Goal: Obtain resource: Download file/media

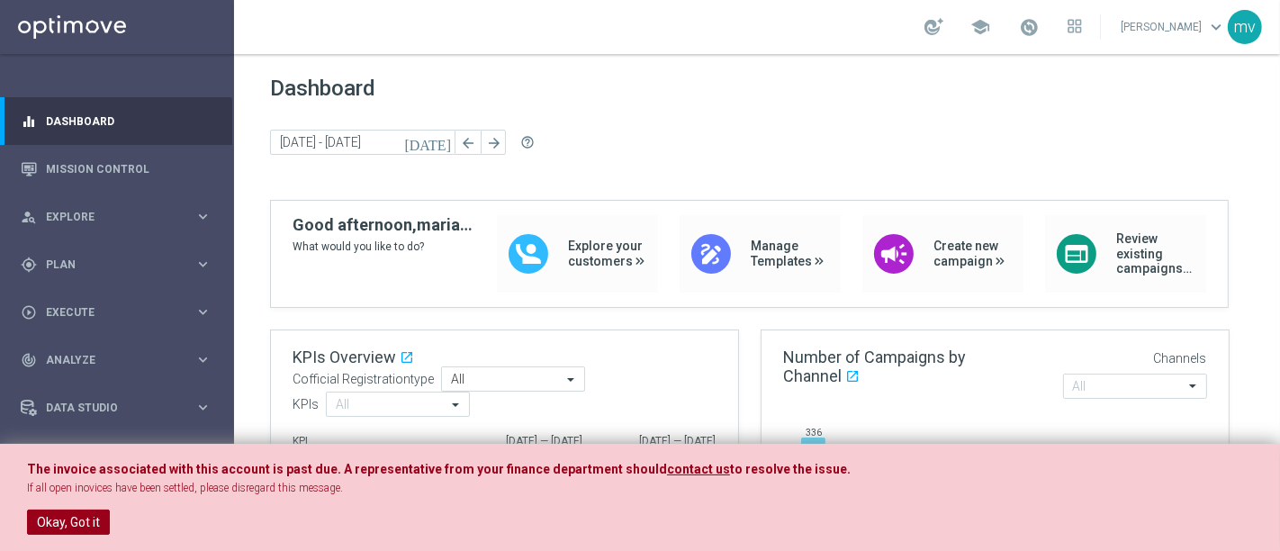
click at [50, 525] on button "Okay, Got it" at bounding box center [68, 522] width 83 height 25
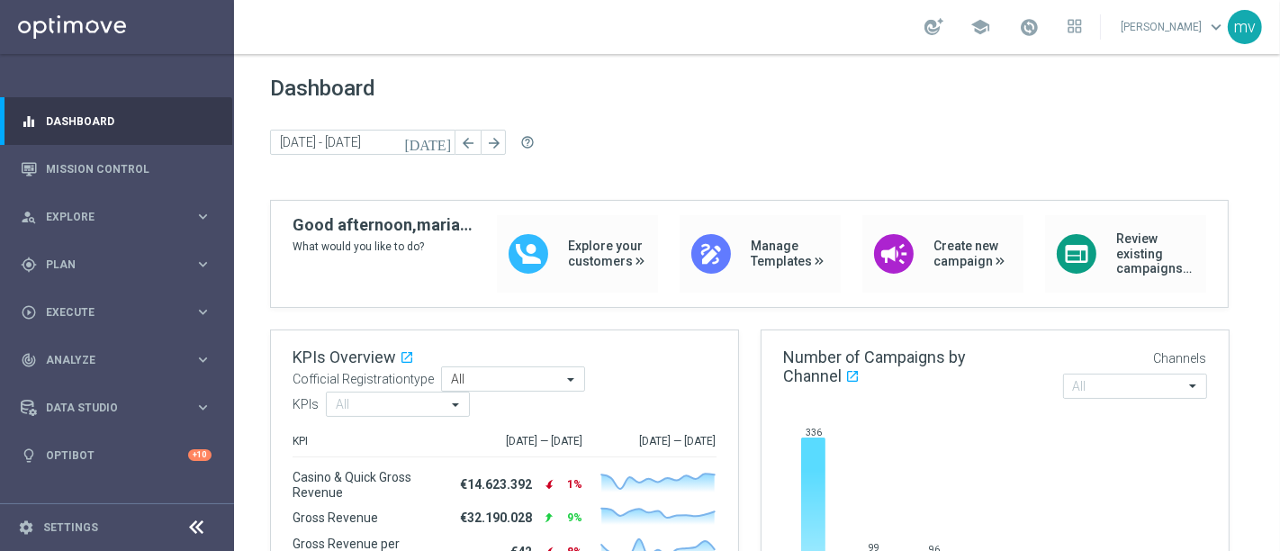
click at [445, 142] on icon "[DATE]" at bounding box center [428, 142] width 49 height 16
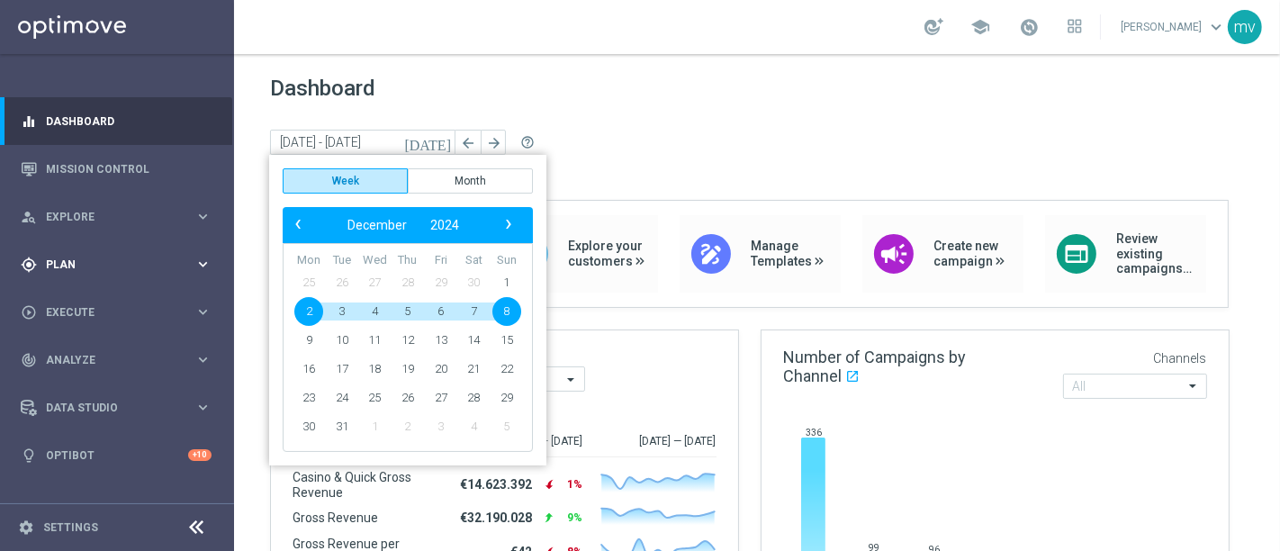
click at [100, 259] on span "Plan" at bounding box center [120, 264] width 149 height 11
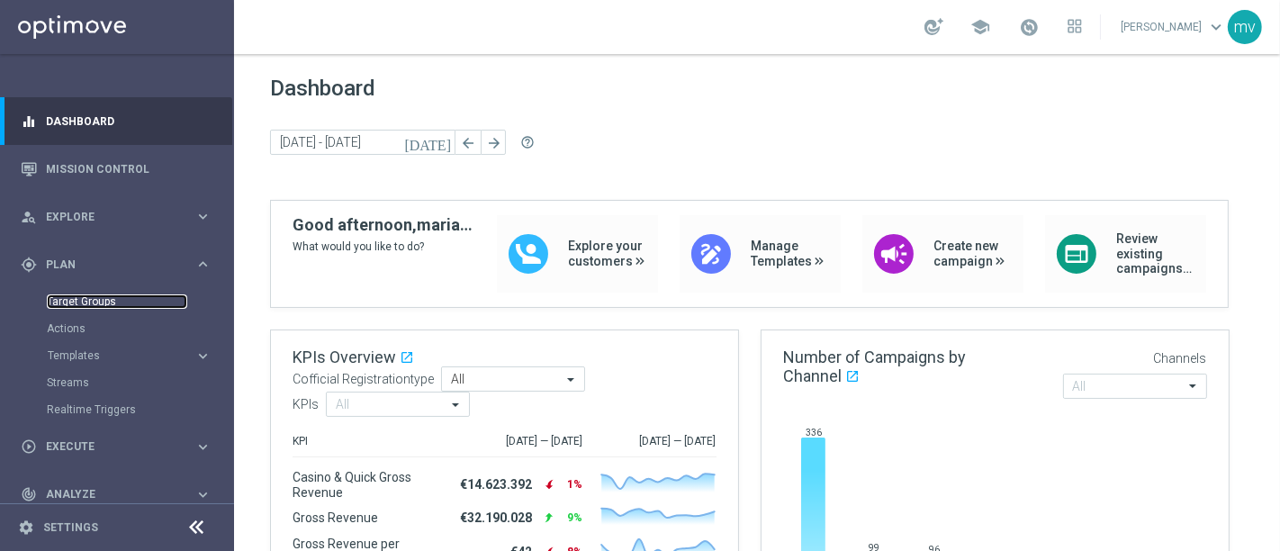
click at [126, 302] on link "Target Groups" at bounding box center [117, 301] width 140 height 14
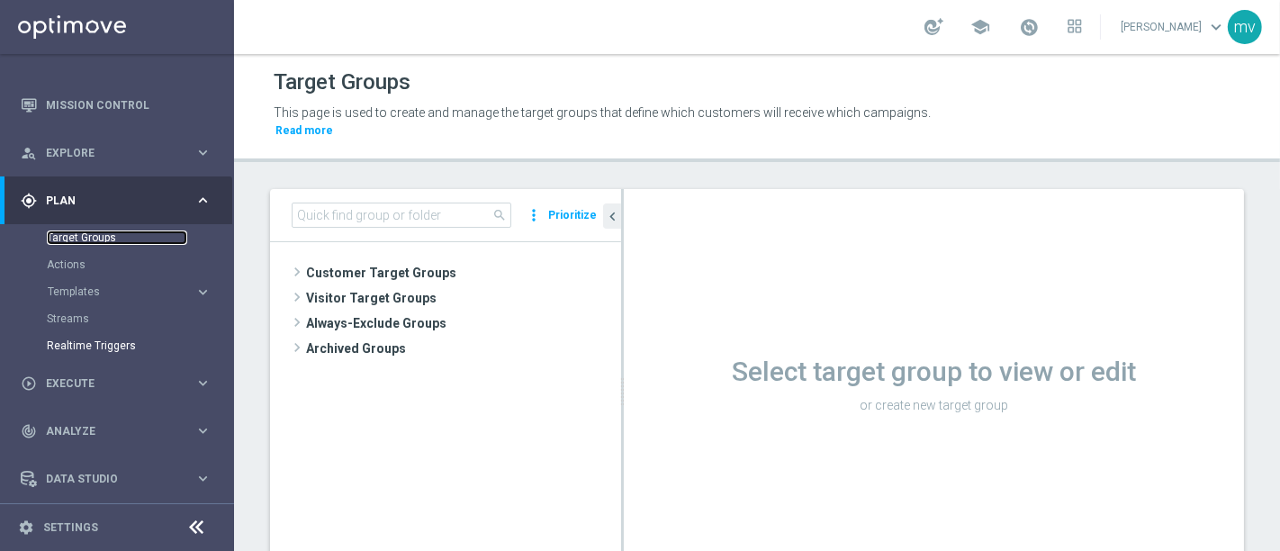
scroll to position [114, 0]
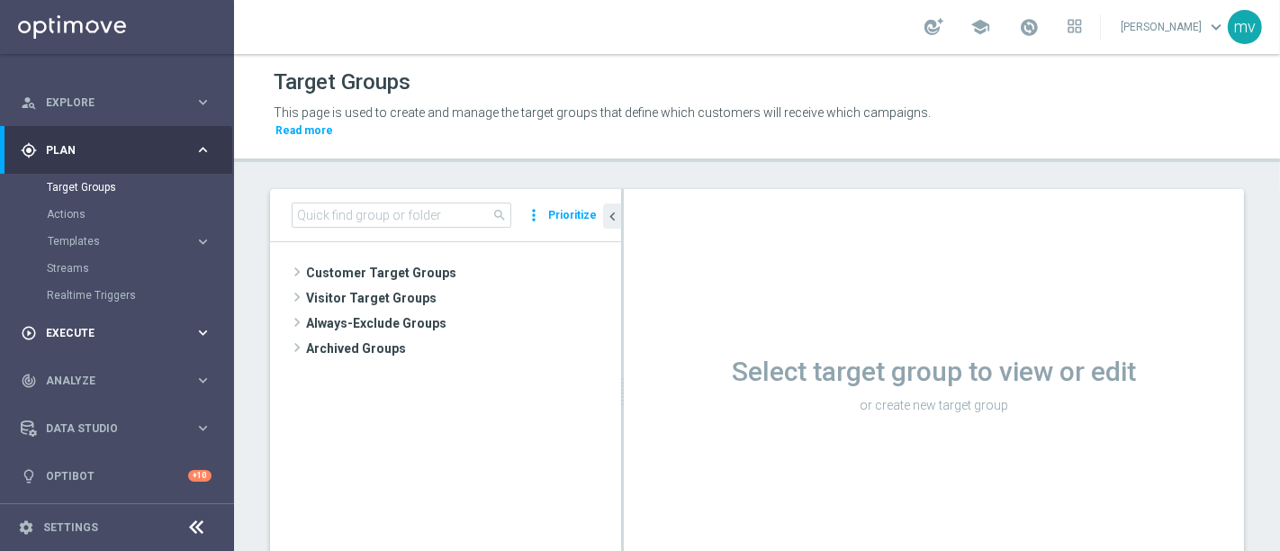
click at [93, 319] on div "play_circle_outline Execute keyboard_arrow_right" at bounding box center [116, 333] width 232 height 48
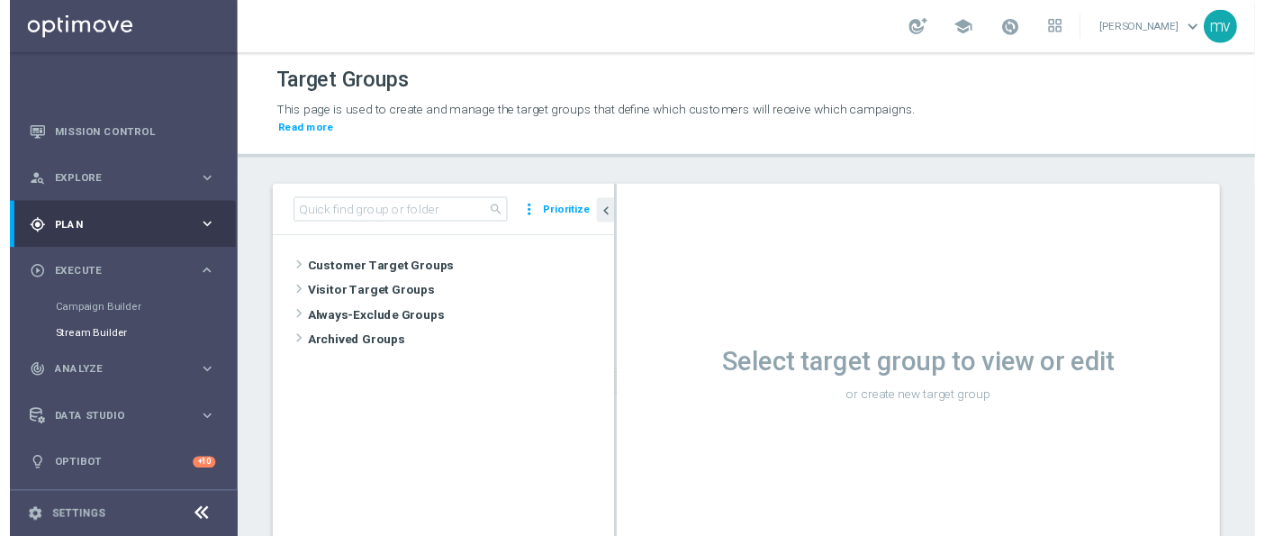
scroll to position [33, 0]
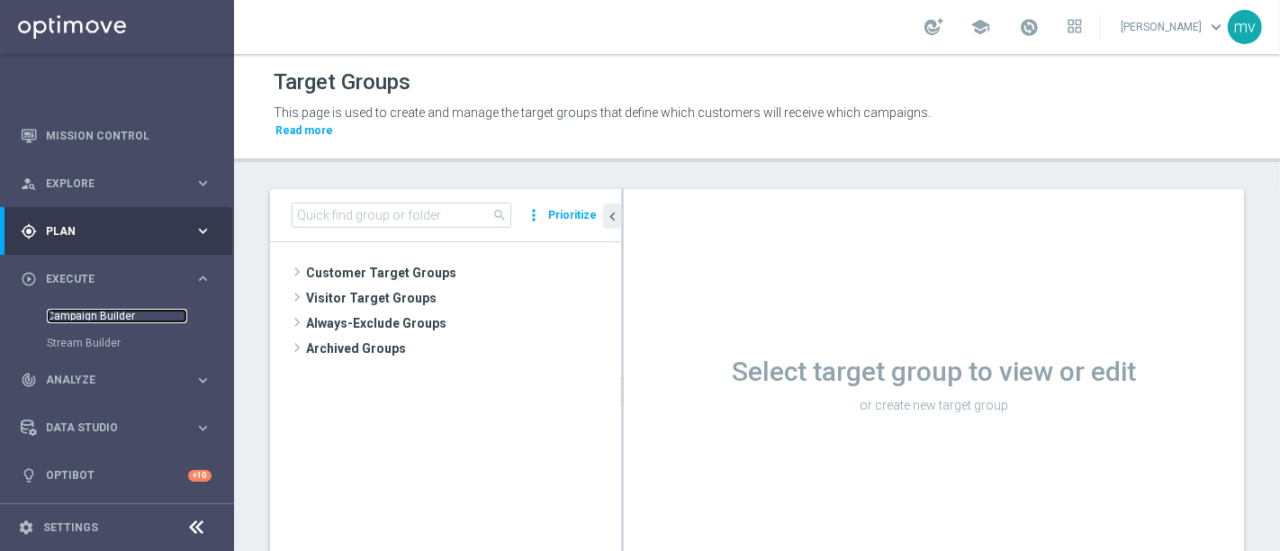
click at [127, 312] on link "Campaign Builder" at bounding box center [117, 316] width 140 height 14
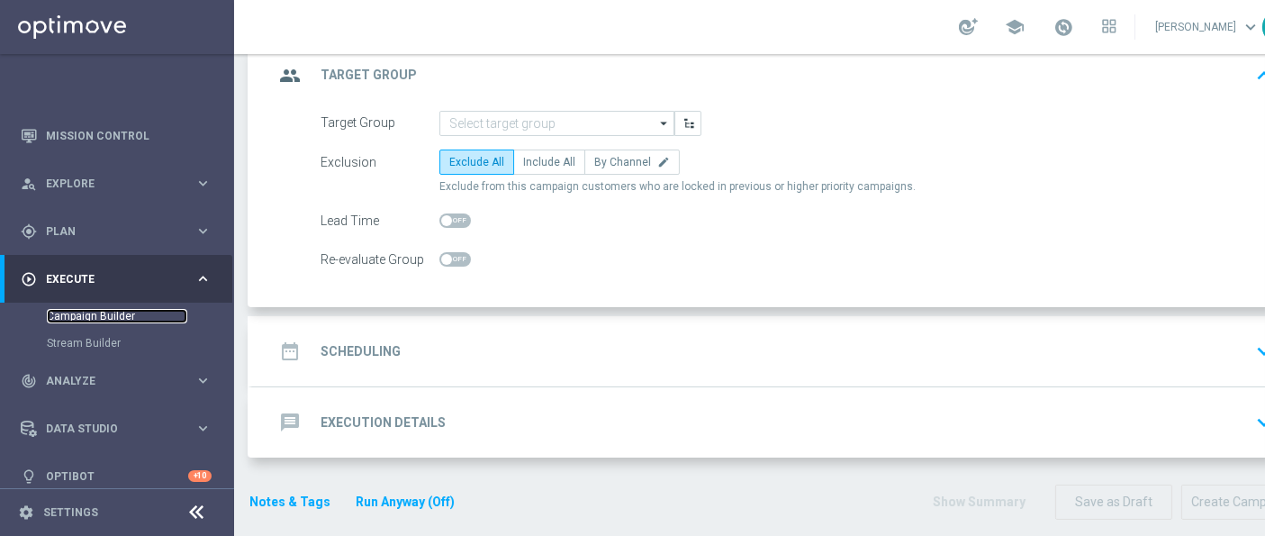
scroll to position [15, 0]
click at [85, 178] on span "Explore" at bounding box center [120, 183] width 149 height 11
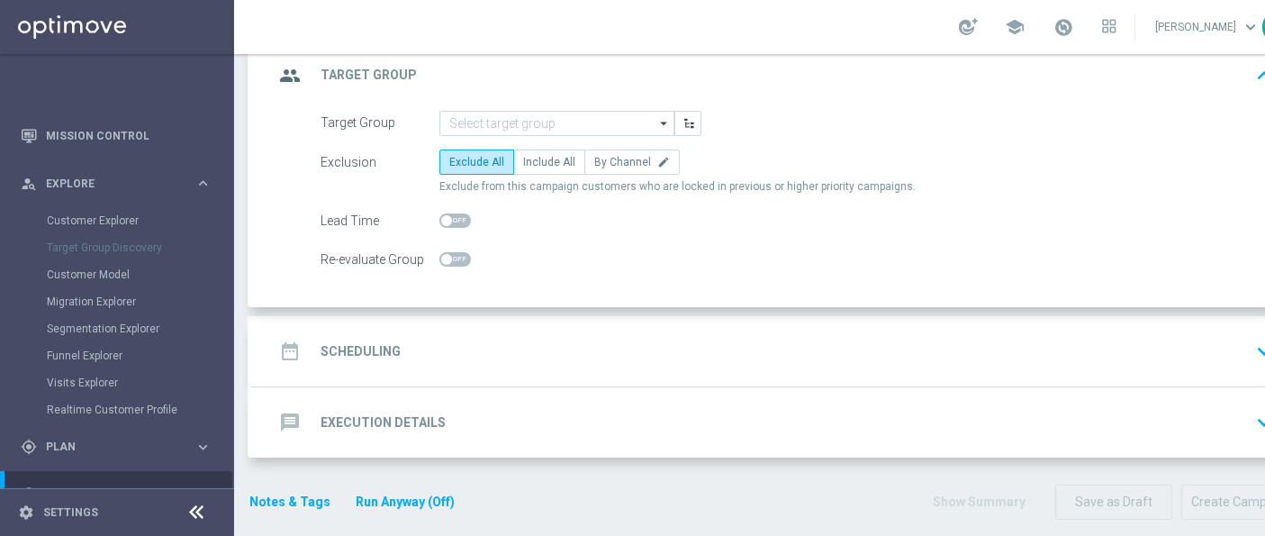
click at [120, 207] on div "Customer Explorer" at bounding box center [139, 220] width 185 height 27
click at [123, 213] on link "Customer Explorer" at bounding box center [117, 220] width 140 height 14
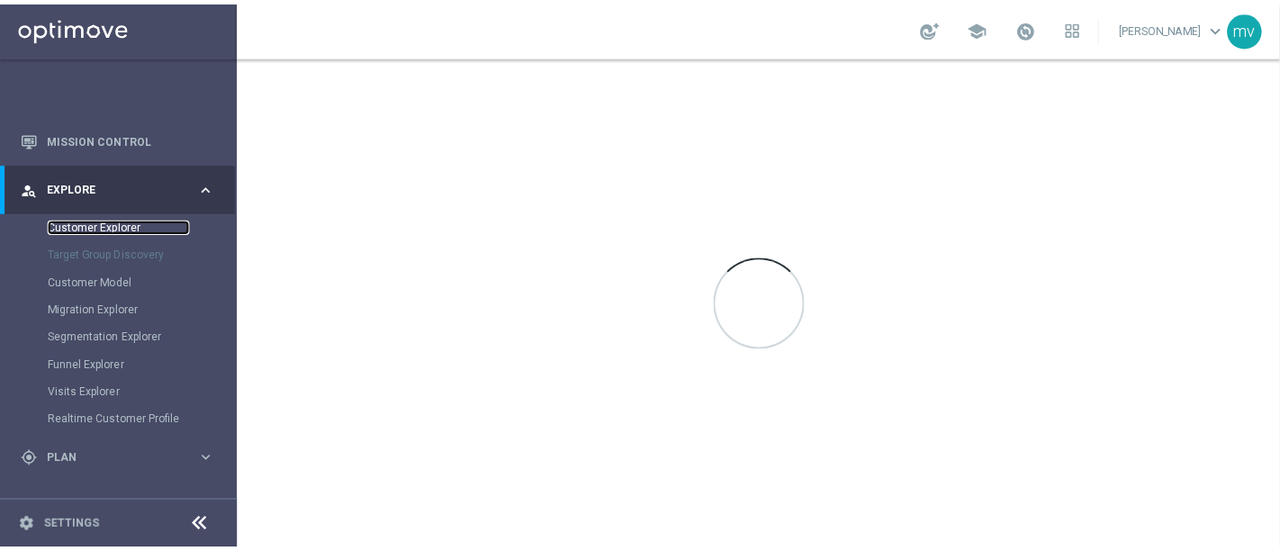
scroll to position [0, 0]
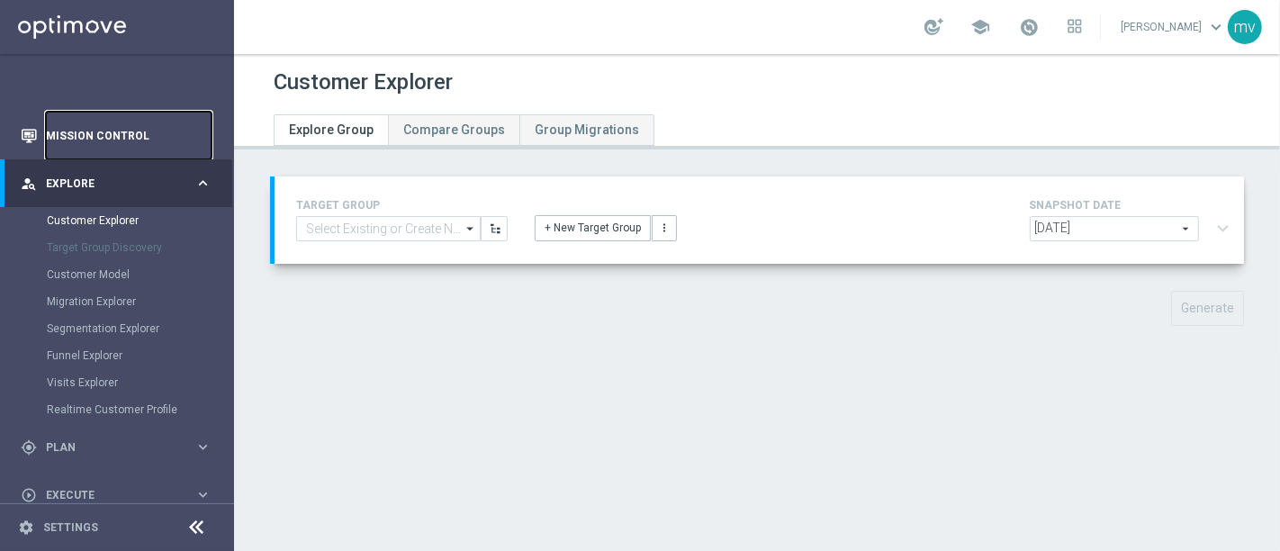
click at [87, 131] on link "Mission Control" at bounding box center [129, 136] width 166 height 48
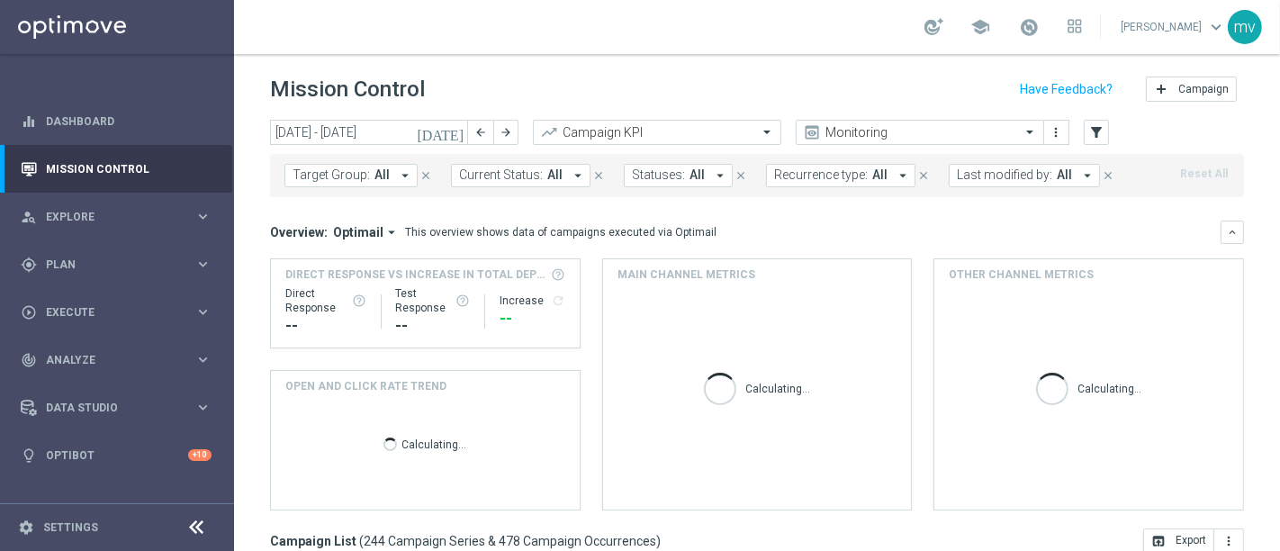
click at [452, 130] on icon "[DATE]" at bounding box center [441, 132] width 49 height 16
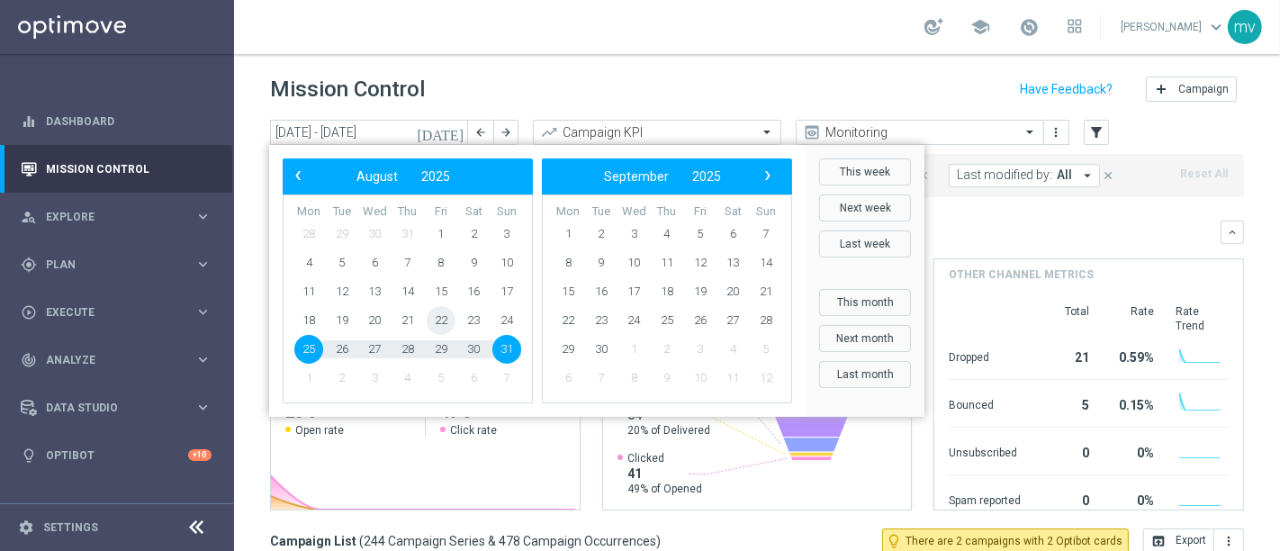
click at [439, 327] on span "22" at bounding box center [441, 320] width 29 height 29
type input "22 Aug 2025 - 22 Aug 2025"
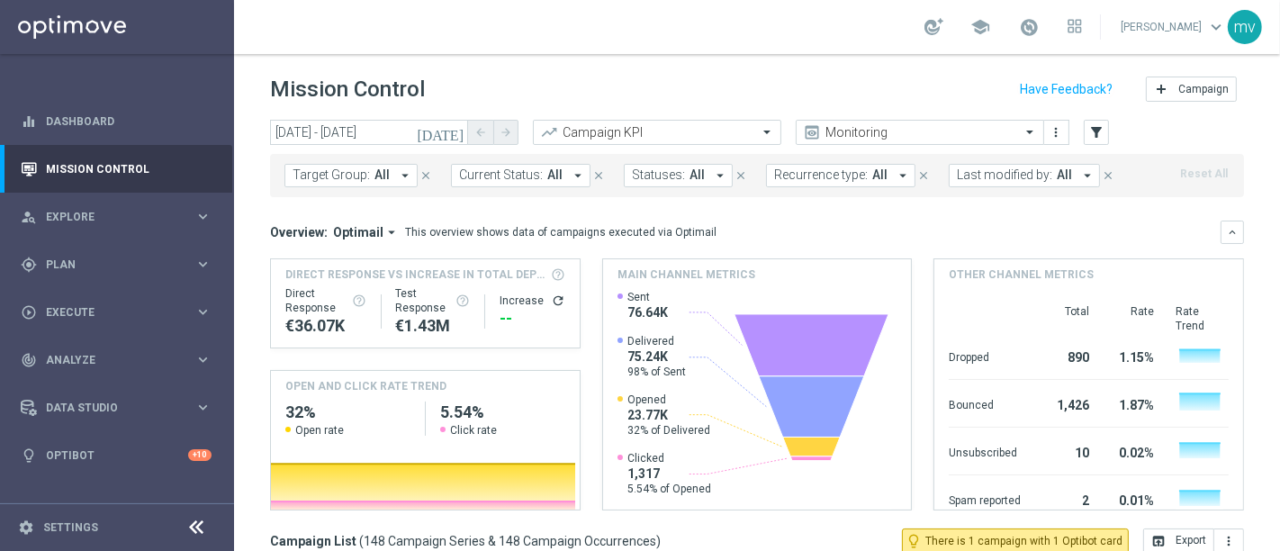
click at [397, 173] on icon "arrow_drop_down" at bounding box center [405, 175] width 16 height 16
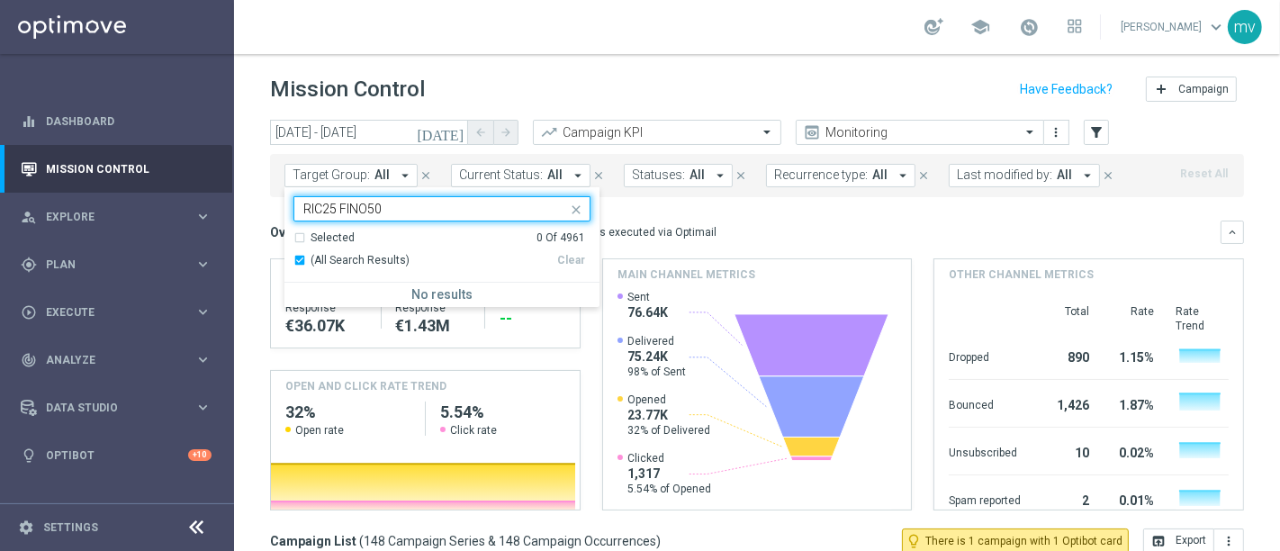
type input "RIC25 FINO50"
click at [699, 211] on mini-dashboard "Overview: Optimail arrow_drop_down This overview shows data of campaigns execut…" at bounding box center [757, 362] width 974 height 331
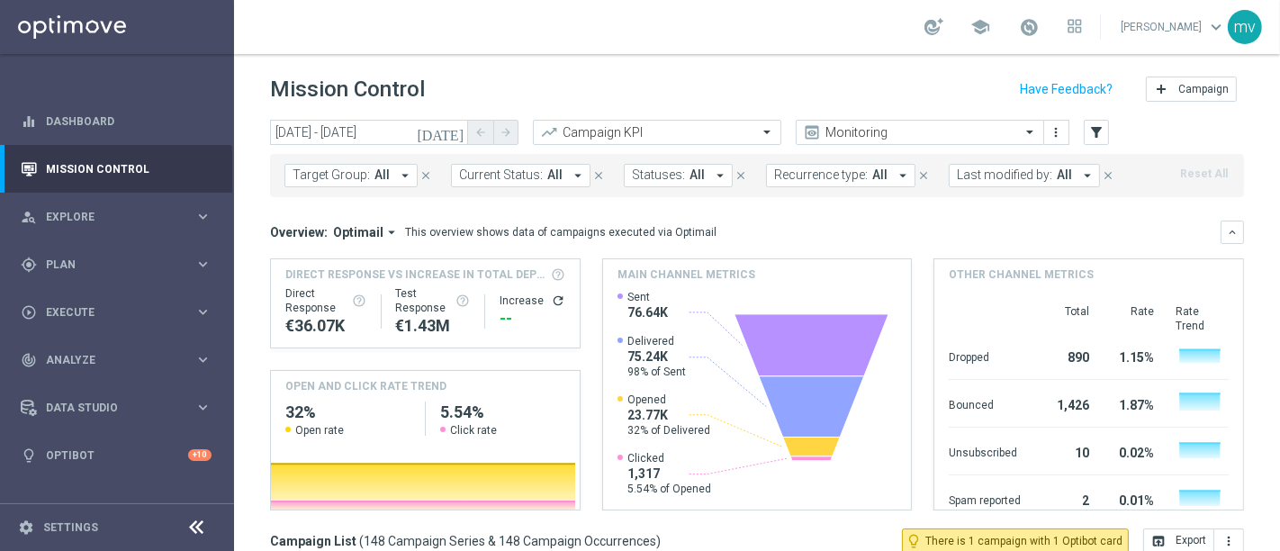
click at [1057, 179] on button "Last modified by: All arrow_drop_down" at bounding box center [1024, 175] width 151 height 23
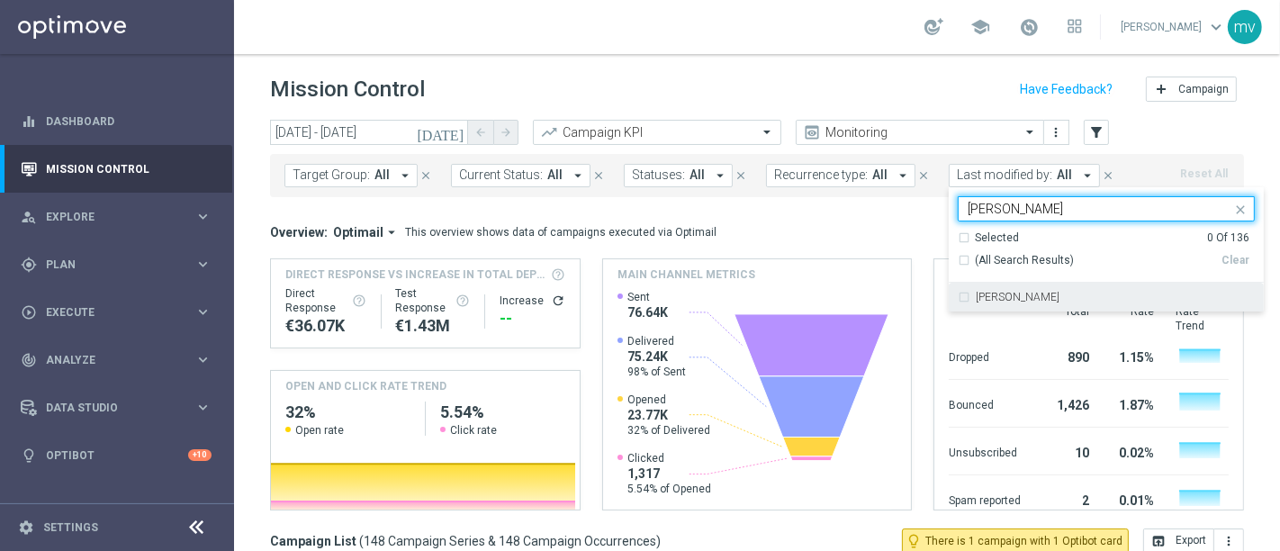
click at [958, 294] on div "[PERSON_NAME]" at bounding box center [1106, 297] width 297 height 29
type input "visciano"
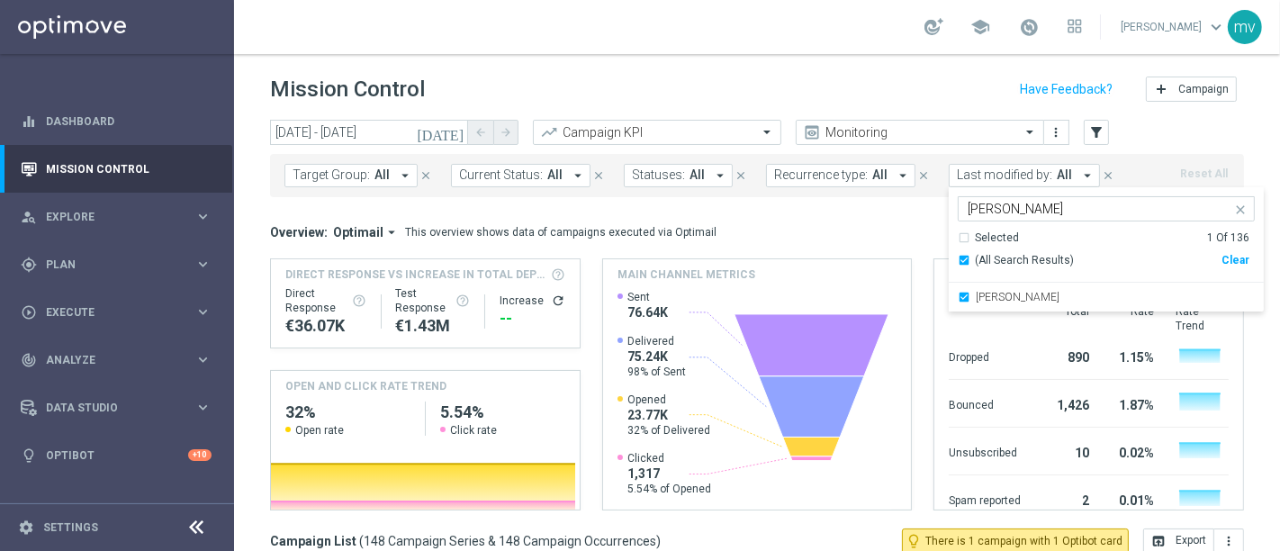
click at [860, 236] on div "Overview: Optimail arrow_drop_down This overview shows data of campaigns execut…" at bounding box center [745, 232] width 951 height 16
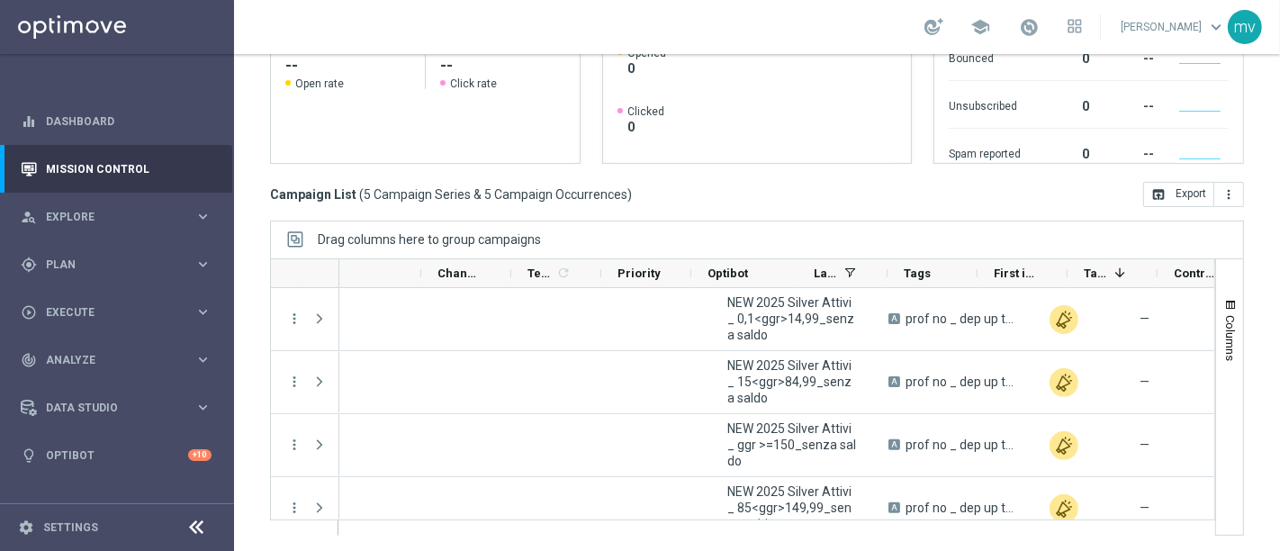
scroll to position [0, 673]
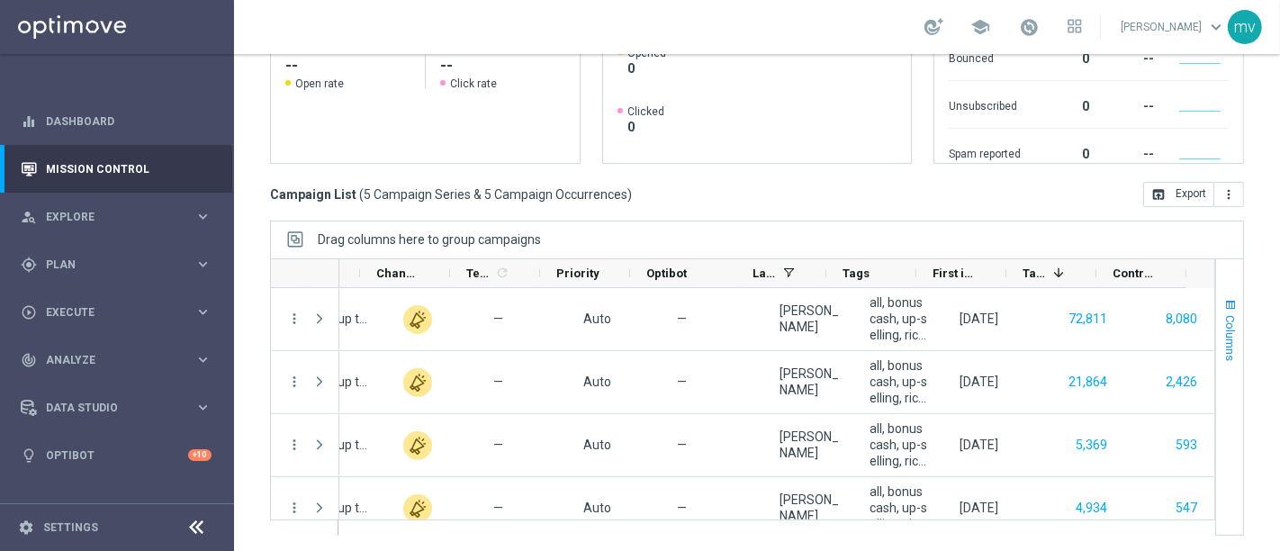
click at [1223, 299] on span "button" at bounding box center [1230, 305] width 14 height 14
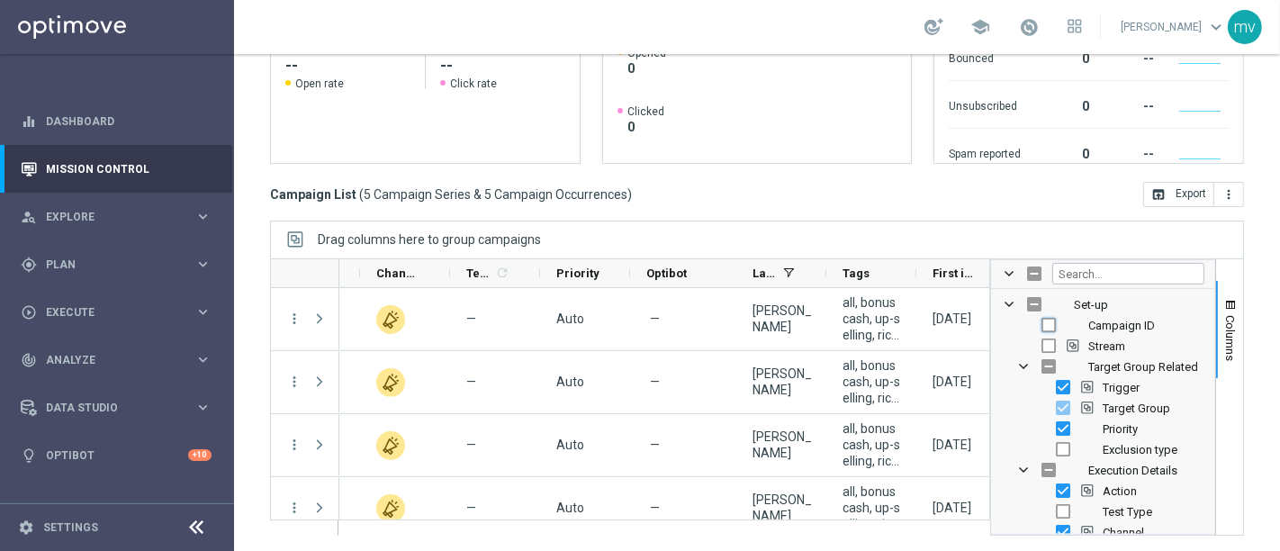
click at [1042, 320] on input "Press SPACE to toggle visibility (hidden)" at bounding box center [1049, 325] width 14 height 14
checkbox input "true"
click at [874, 541] on ag-grid-angular "Drag columns here to group campaigns Drag here to set column labels Action" at bounding box center [757, 387] width 974 height 333
click at [1223, 319] on button "Columns" at bounding box center [1229, 329] width 27 height 97
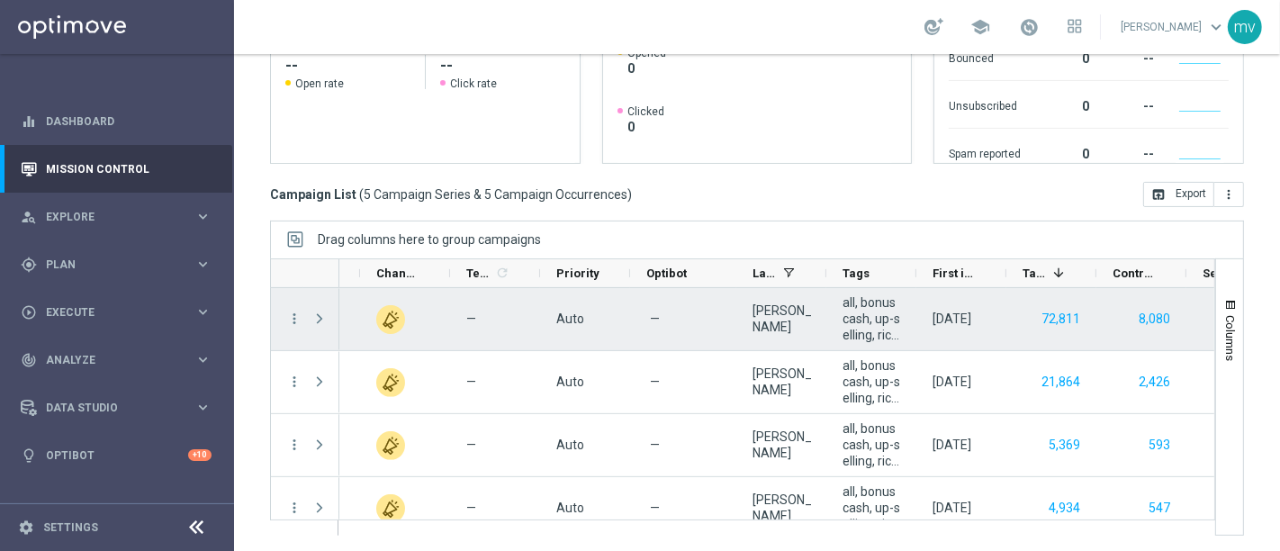
click at [308, 310] on div "Press SPACE to select this row." at bounding box center [321, 319] width 36 height 62
click at [318, 316] on span "Press SPACE to select this row." at bounding box center [319, 318] width 16 height 14
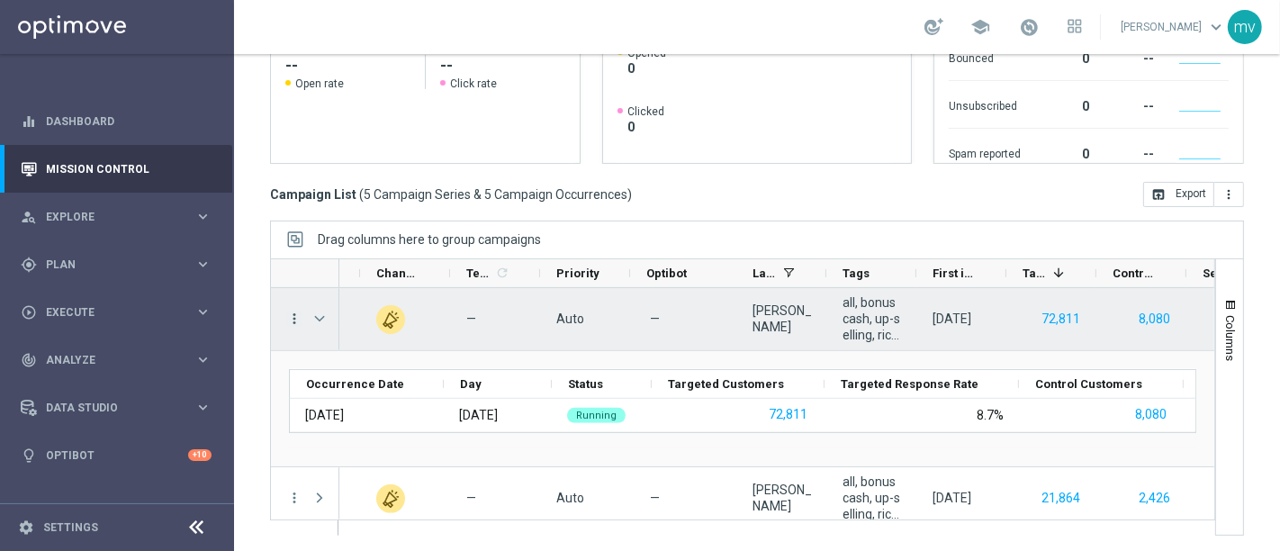
click at [288, 323] on icon "more_vert" at bounding box center [294, 319] width 16 height 16
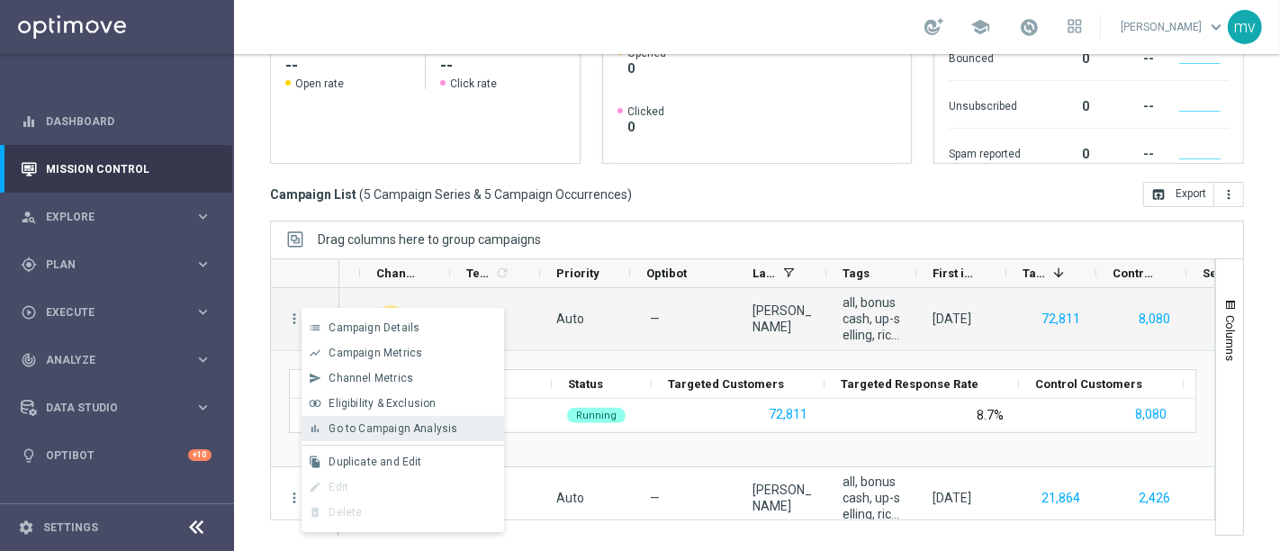
click at [380, 422] on span "Go to Campaign Analysis" at bounding box center [393, 428] width 129 height 13
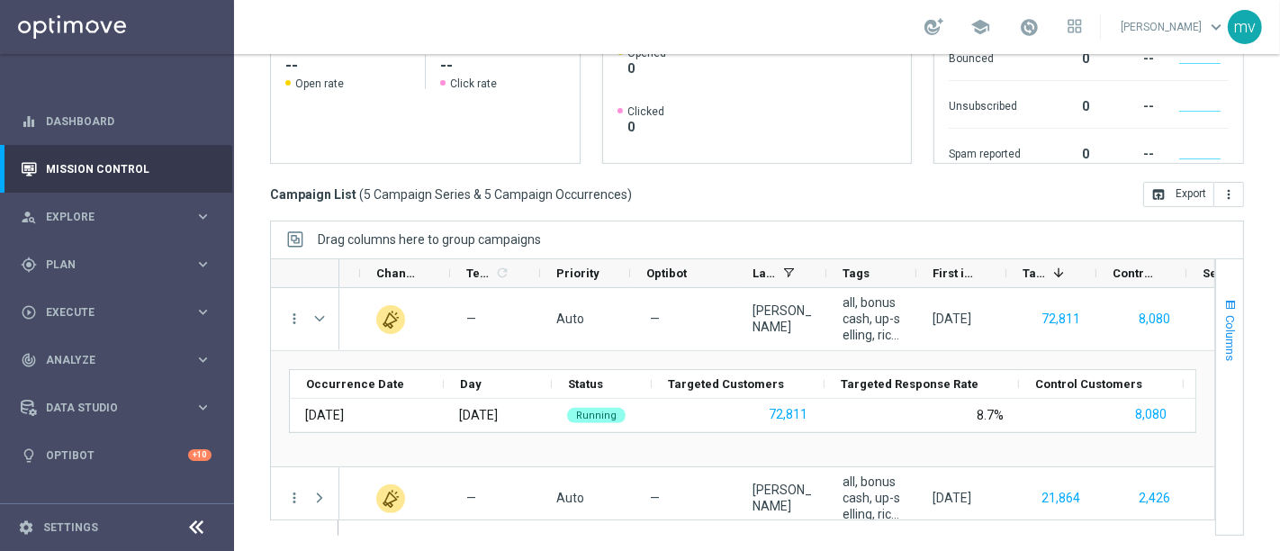
drag, startPoint x: 1211, startPoint y: 302, endPoint x: 1219, endPoint y: 317, distance: 16.5
click at [1223, 304] on span "button" at bounding box center [1230, 305] width 14 height 14
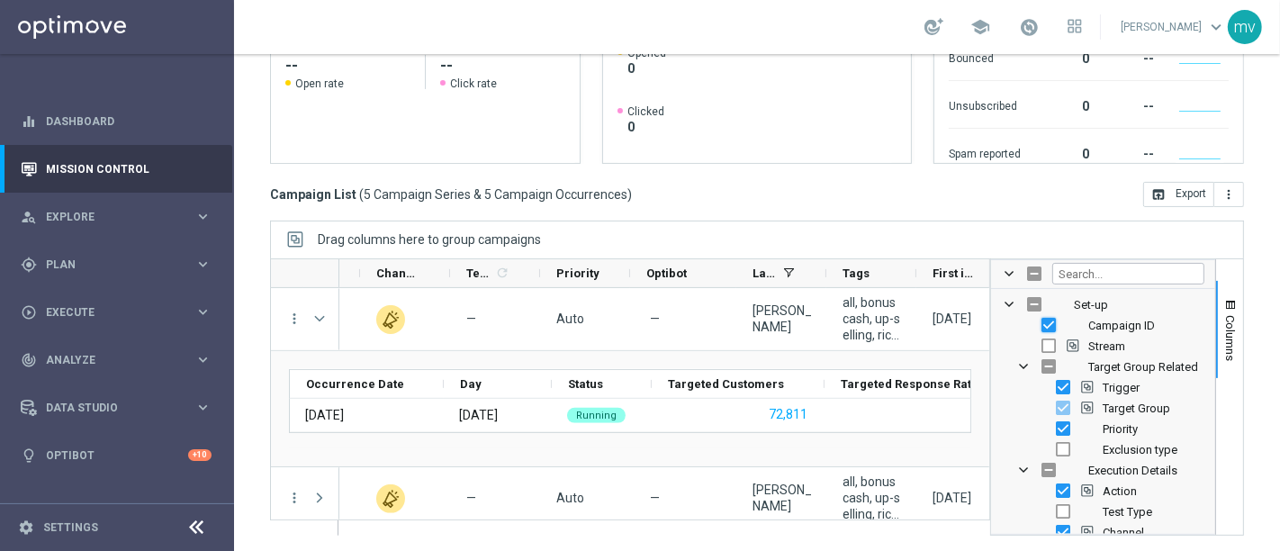
click at [1042, 319] on input "Press SPACE to toggle visibility (visible)" at bounding box center [1049, 325] width 14 height 14
checkbox input "false"
click at [934, 235] on div "Drag columns here to group campaigns" at bounding box center [757, 240] width 974 height 38
click at [1223, 326] on span "Columns" at bounding box center [1230, 338] width 14 height 46
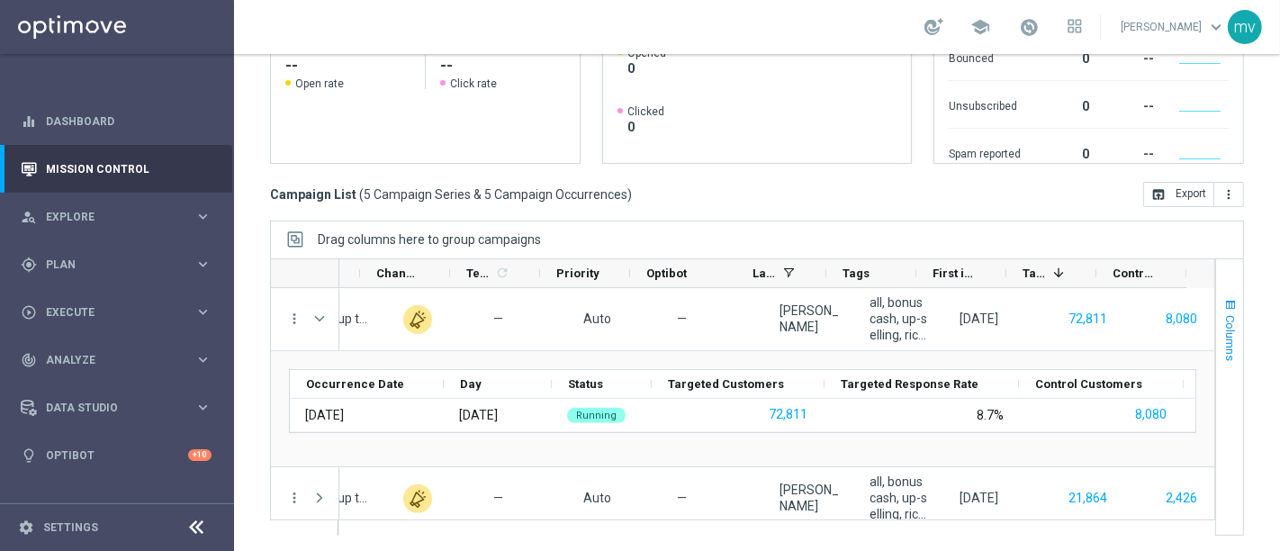
click at [1223, 302] on span "button" at bounding box center [1230, 305] width 14 height 14
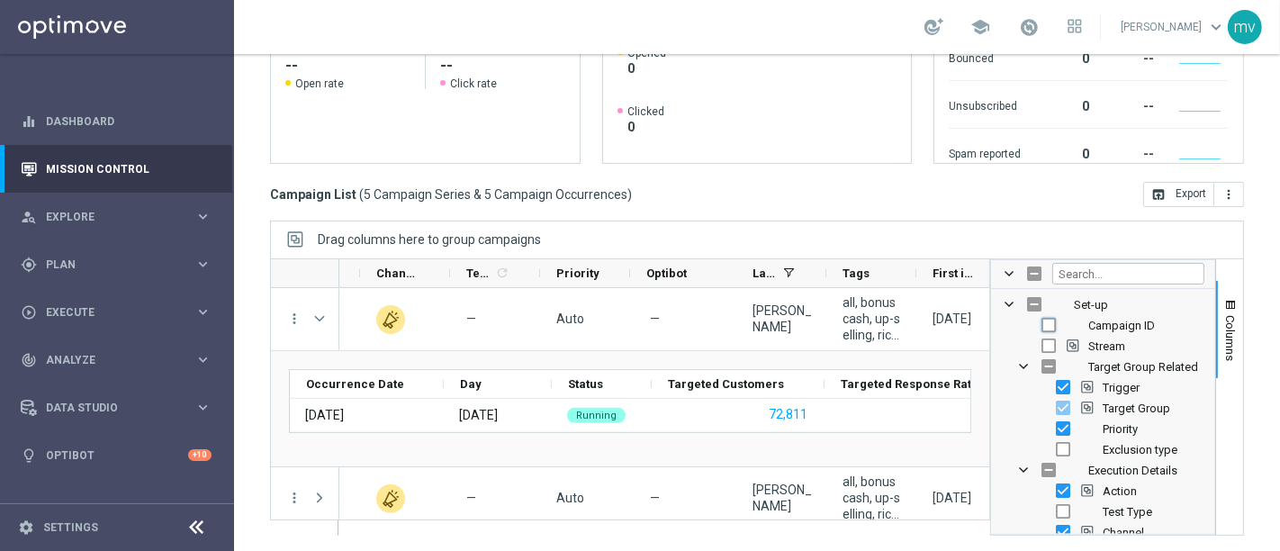
drag, startPoint x: 1036, startPoint y: 323, endPoint x: 1018, endPoint y: 392, distance: 70.7
click at [1042, 322] on input "Press SPACE to toggle visibility (hidden)" at bounding box center [1049, 325] width 14 height 14
checkbox input "true"
click at [898, 227] on div "Drag columns here to group campaigns" at bounding box center [757, 240] width 974 height 38
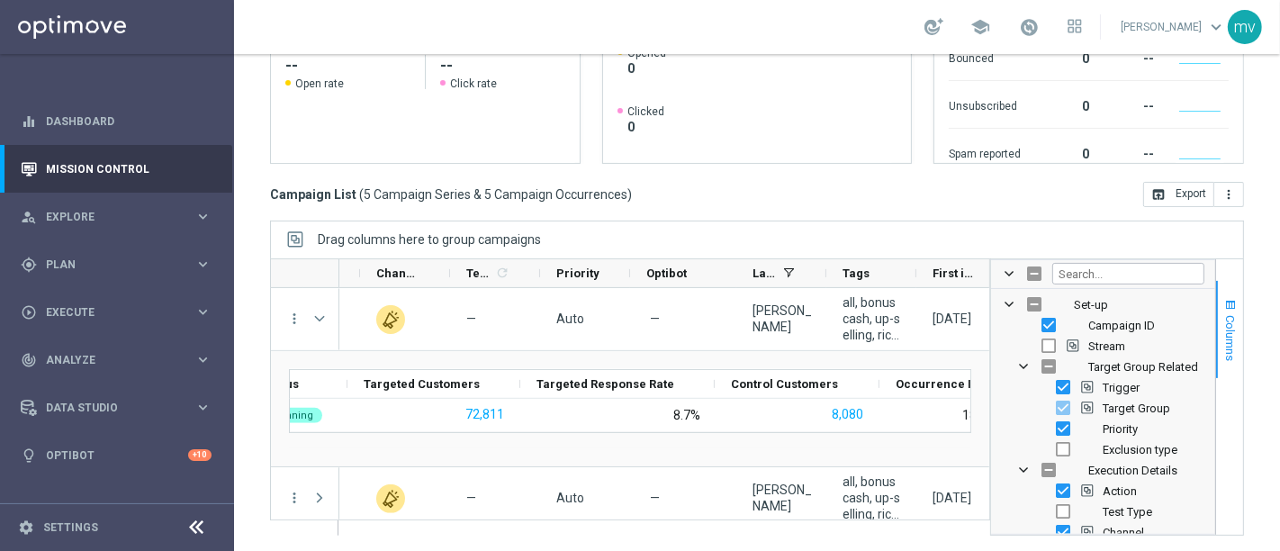
click at [1223, 322] on span "Columns" at bounding box center [1230, 338] width 14 height 46
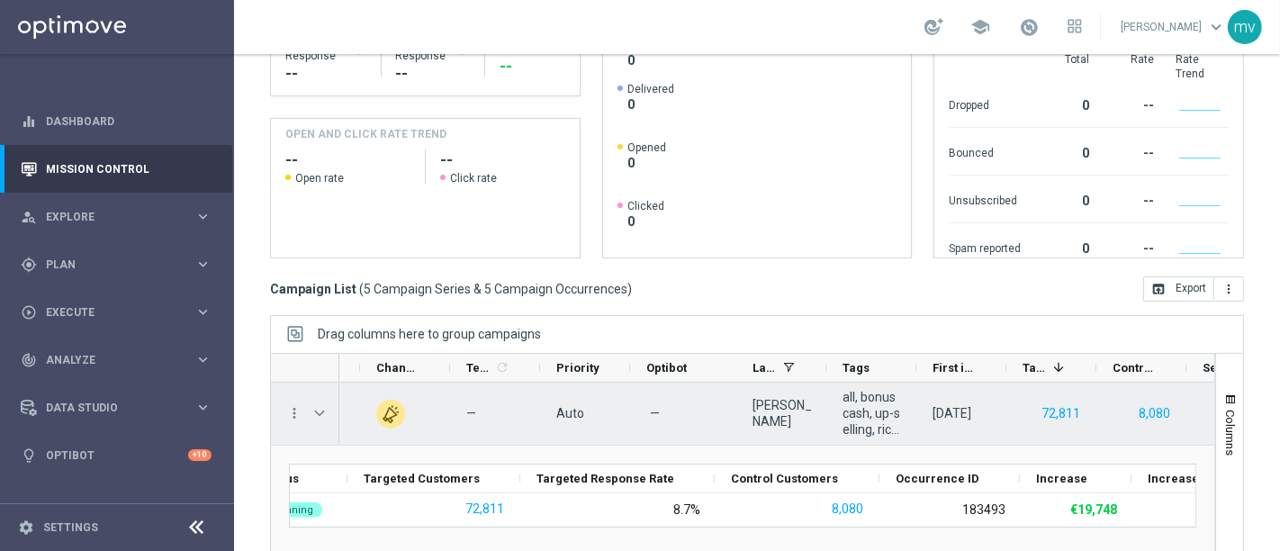
scroll to position [284, 0]
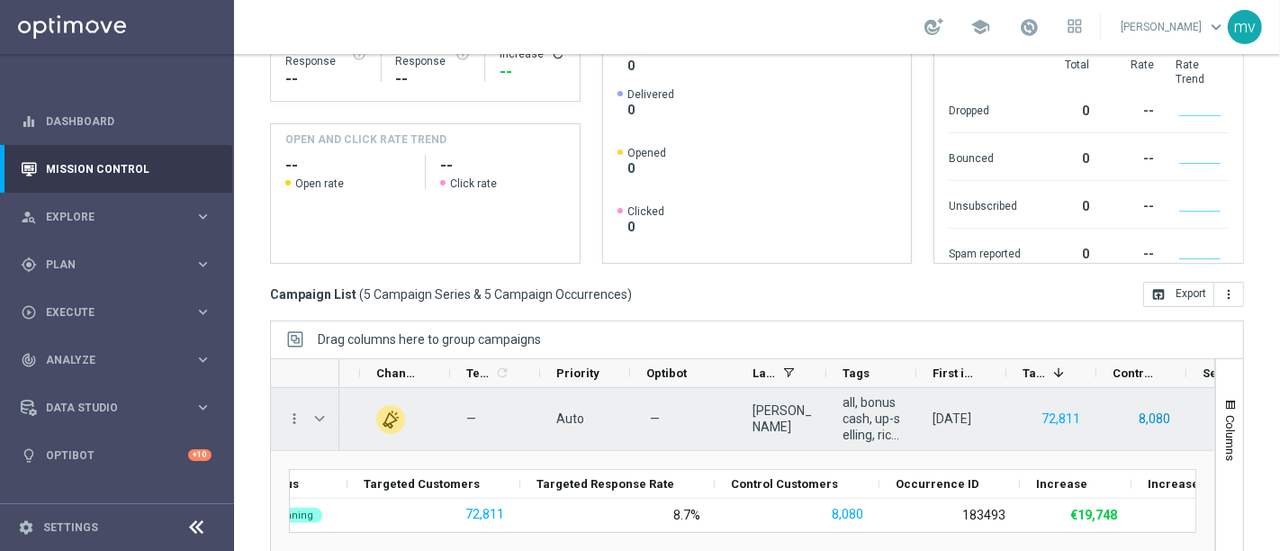
click at [1159, 418] on button "8,080" at bounding box center [1154, 419] width 35 height 23
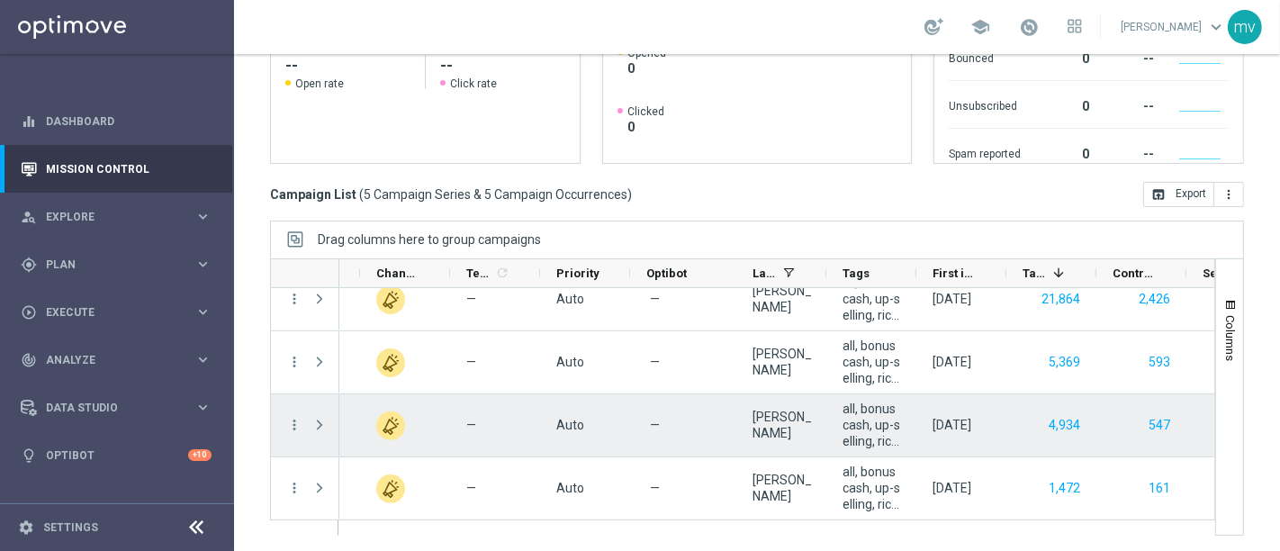
scroll to position [99, 0]
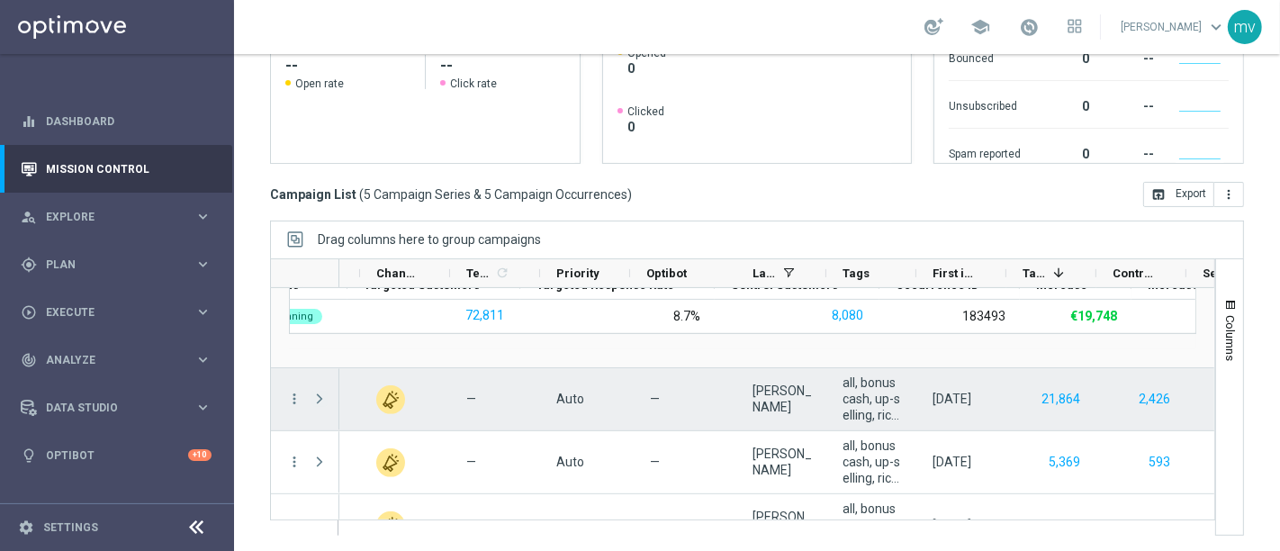
click at [316, 396] on span "Press SPACE to select this row." at bounding box center [319, 399] width 16 height 14
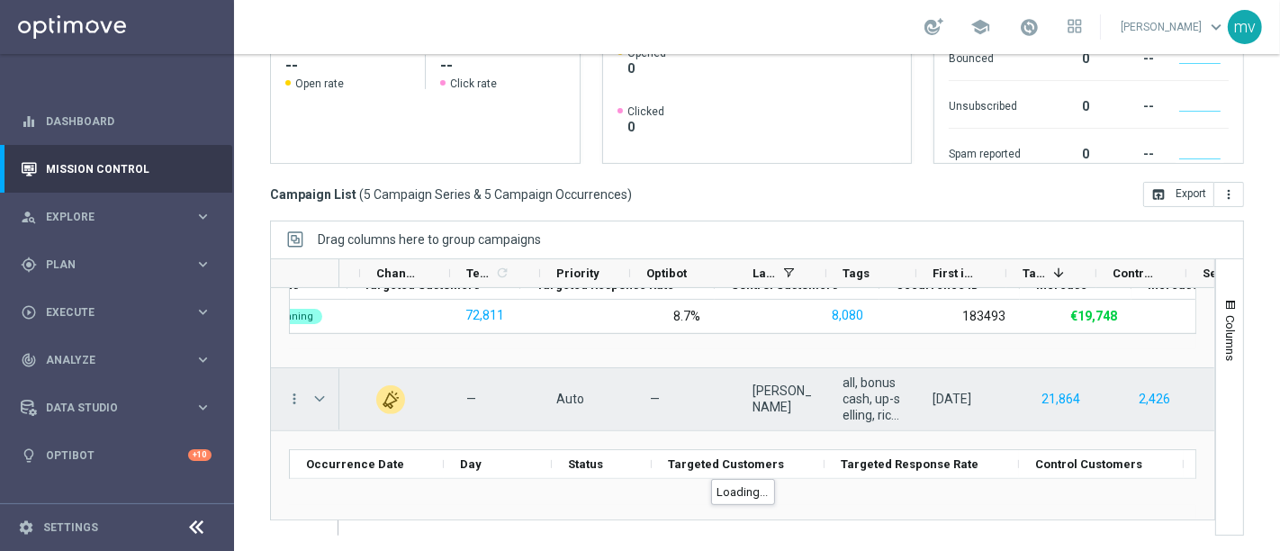
scroll to position [199, 0]
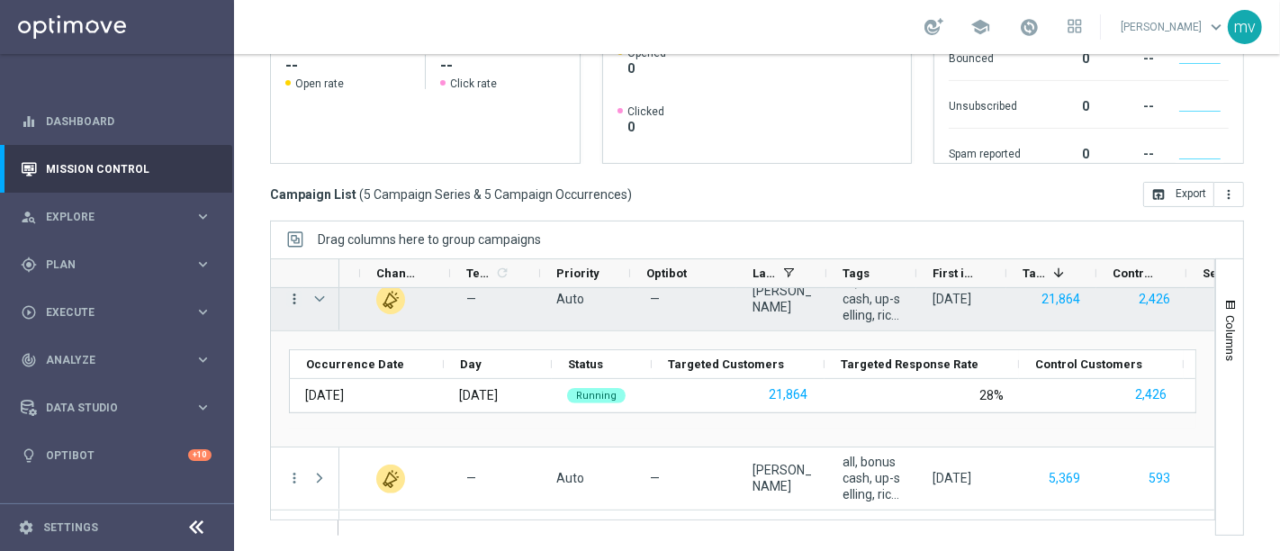
click at [290, 299] on icon "more_vert" at bounding box center [294, 299] width 16 height 16
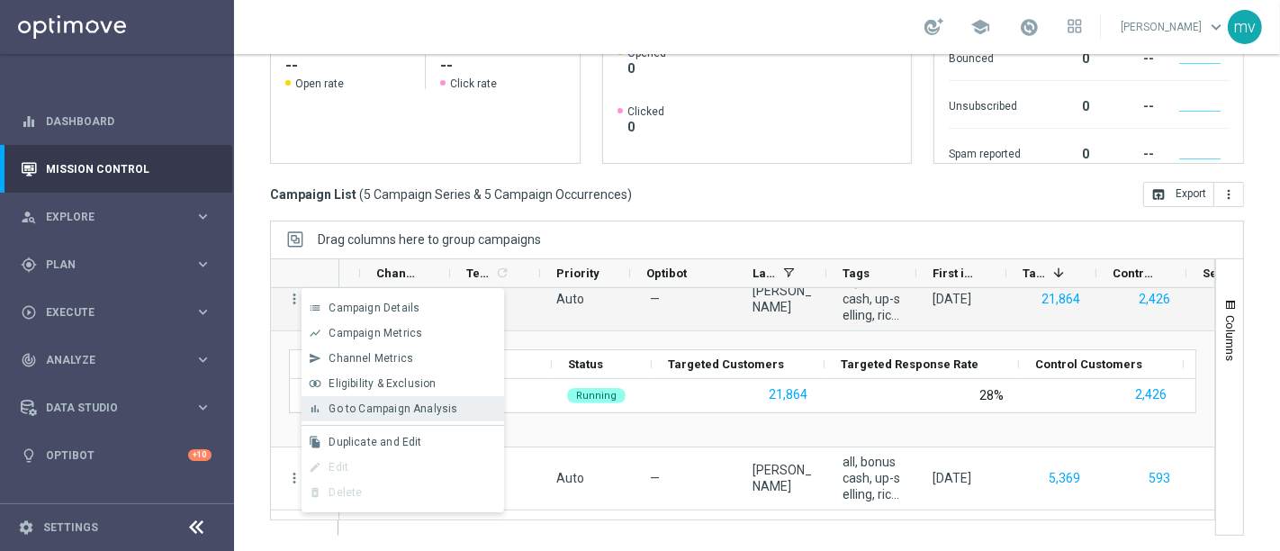
click at [362, 401] on div "bar_chart Go to Campaign Analysis" at bounding box center [403, 408] width 203 height 25
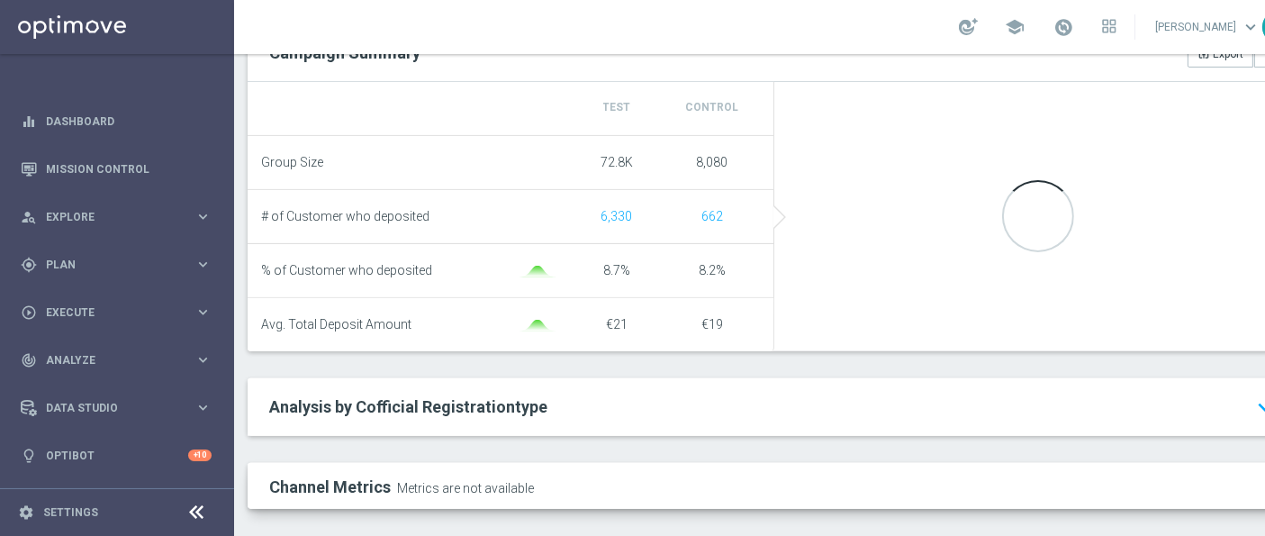
scroll to position [15, 0]
click at [972, 399] on h2 "Analysis by Cofficial Registrationtype keyboard_arrow_down" at bounding box center [774, 407] width 1010 height 22
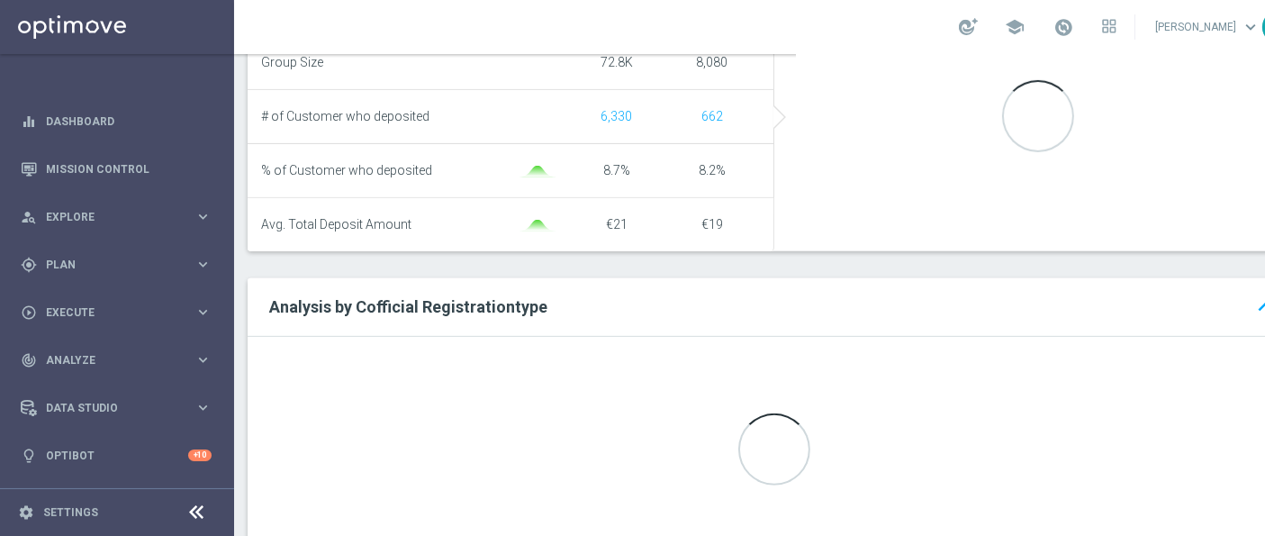
click at [1189, 299] on h2 "Analysis by Cofficial Registrationtype keyboard_arrow_up" at bounding box center [774, 307] width 1010 height 22
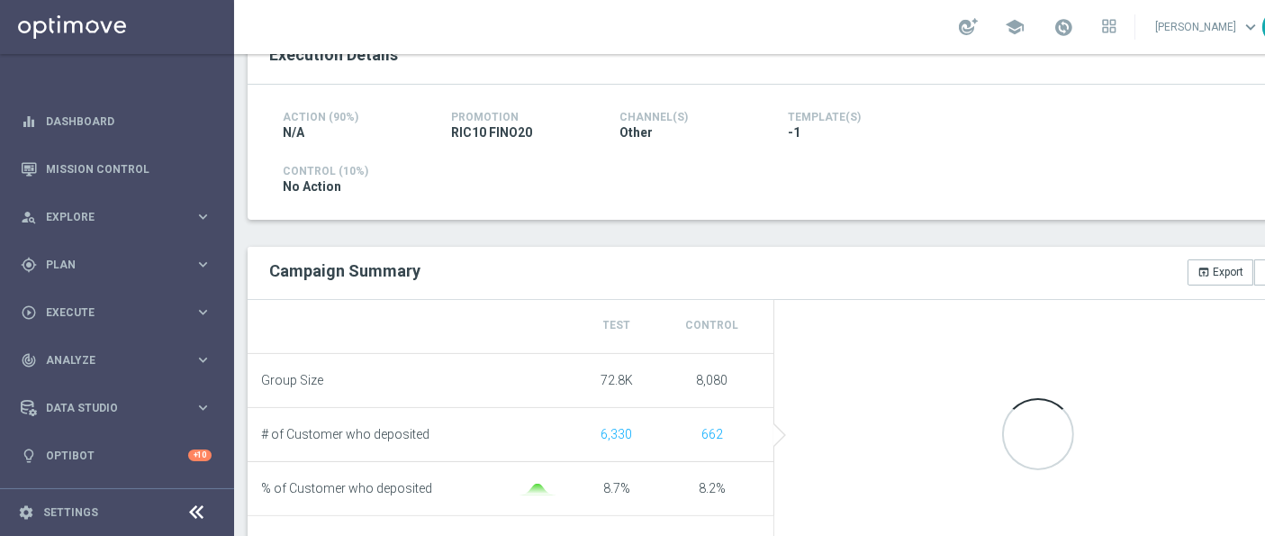
scroll to position [618, 0]
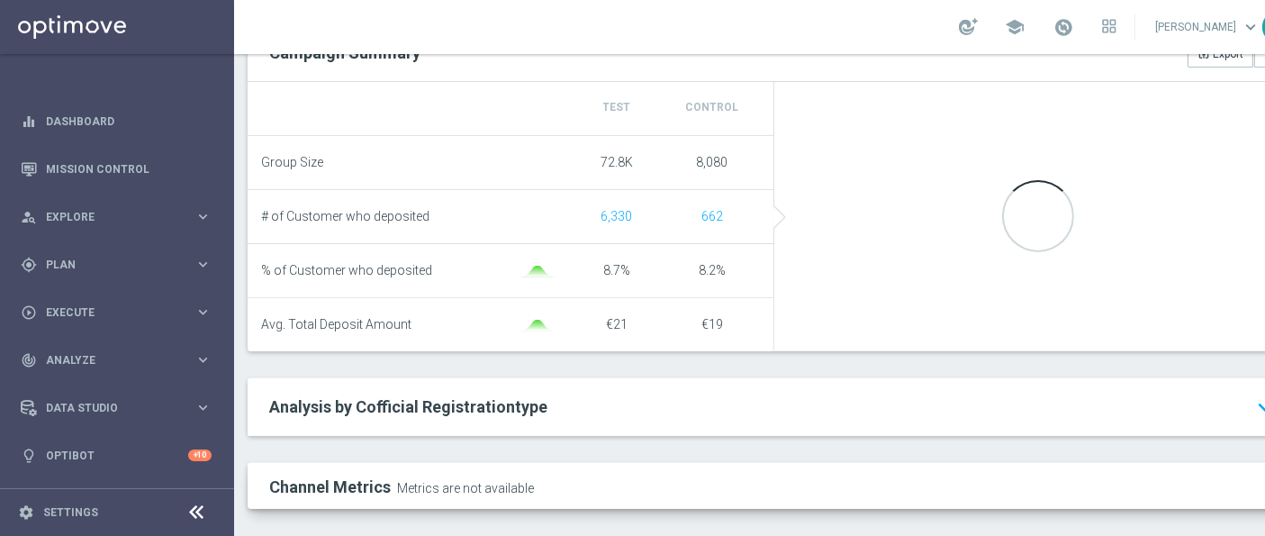
click at [1237, 396] on h2 "Analysis by Cofficial Registrationtype keyboard_arrow_down" at bounding box center [774, 407] width 1010 height 22
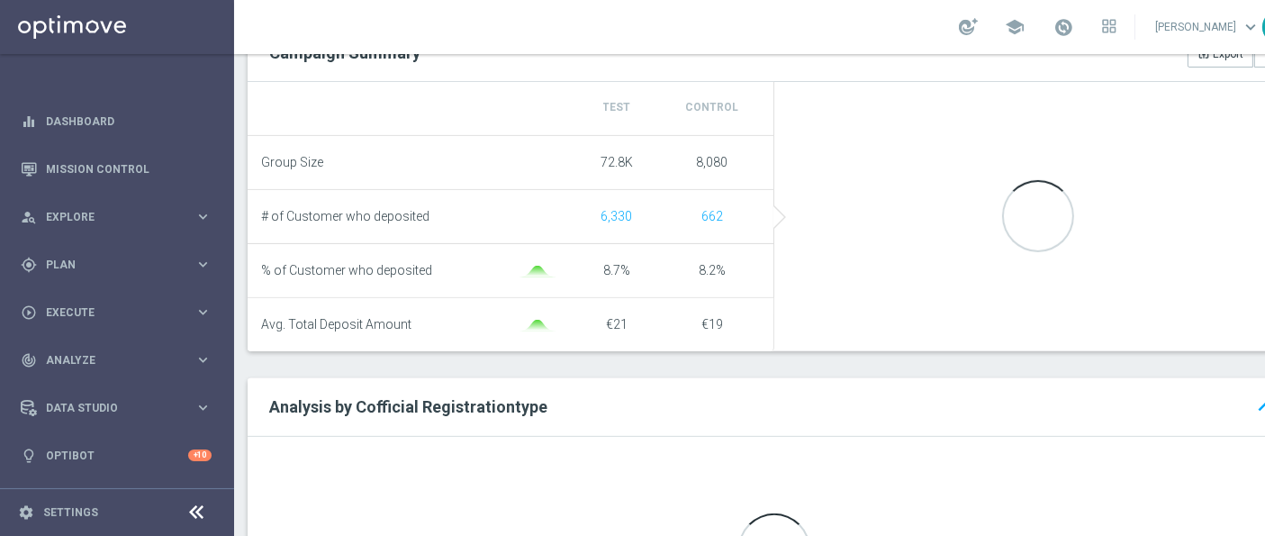
scroll to position [15, 64]
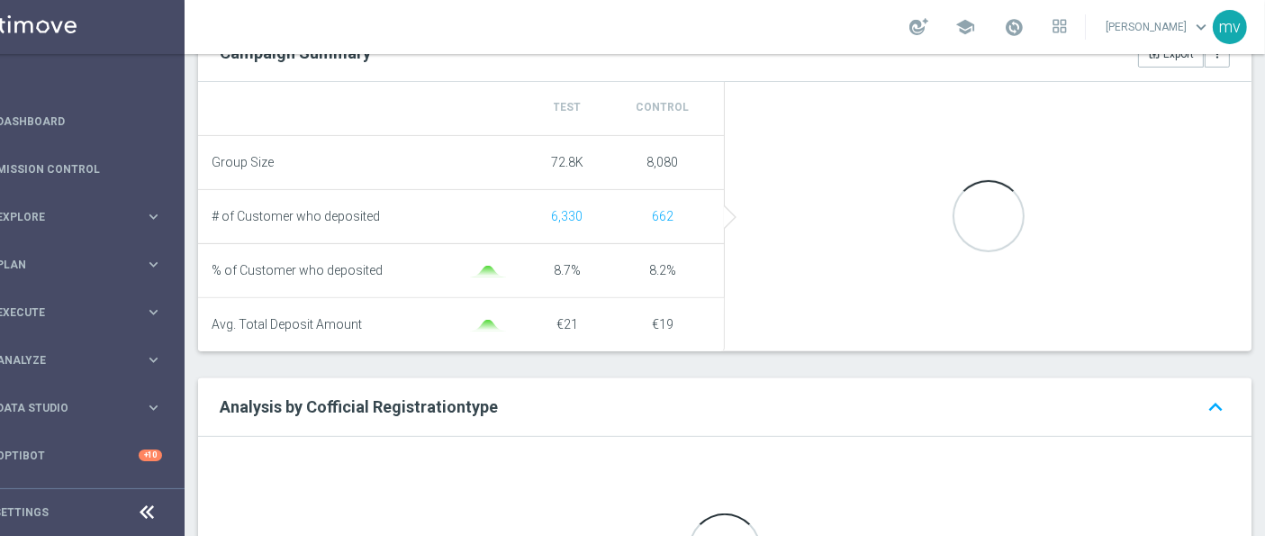
click at [1136, 396] on h2 "Analysis by Cofficial Registrationtype keyboard_arrow_up" at bounding box center [725, 407] width 1010 height 22
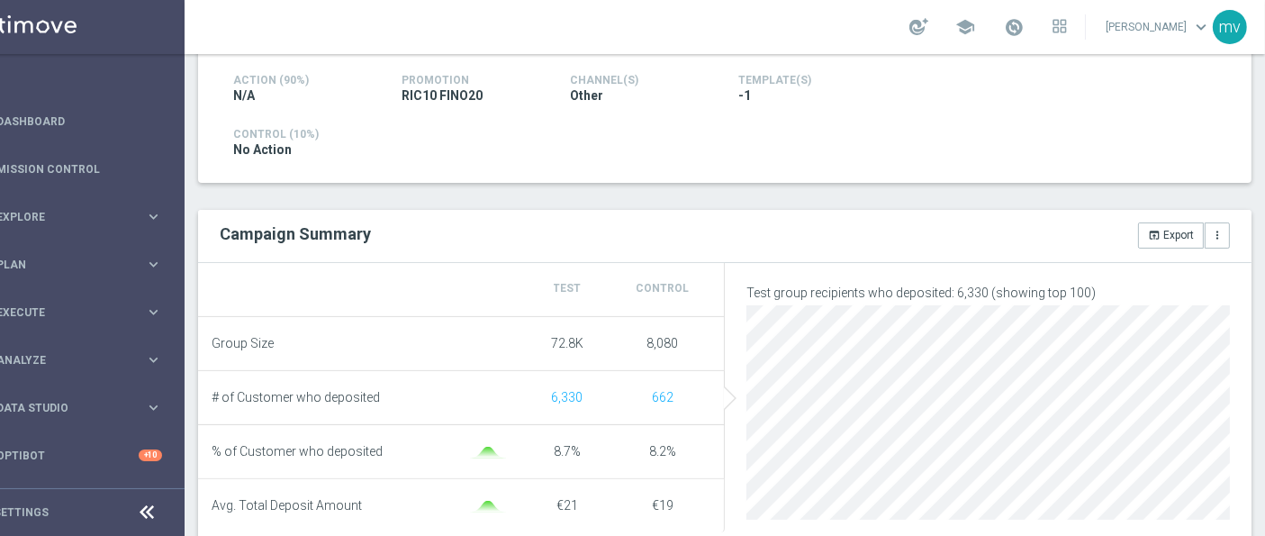
scroll to position [636, 0]
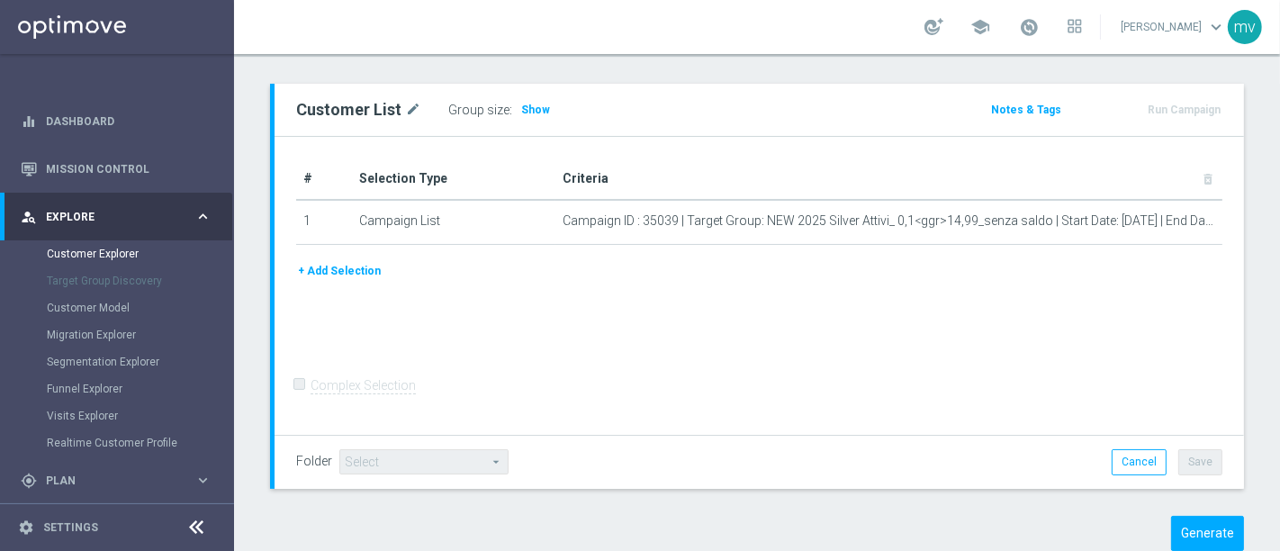
scroll to position [136, 0]
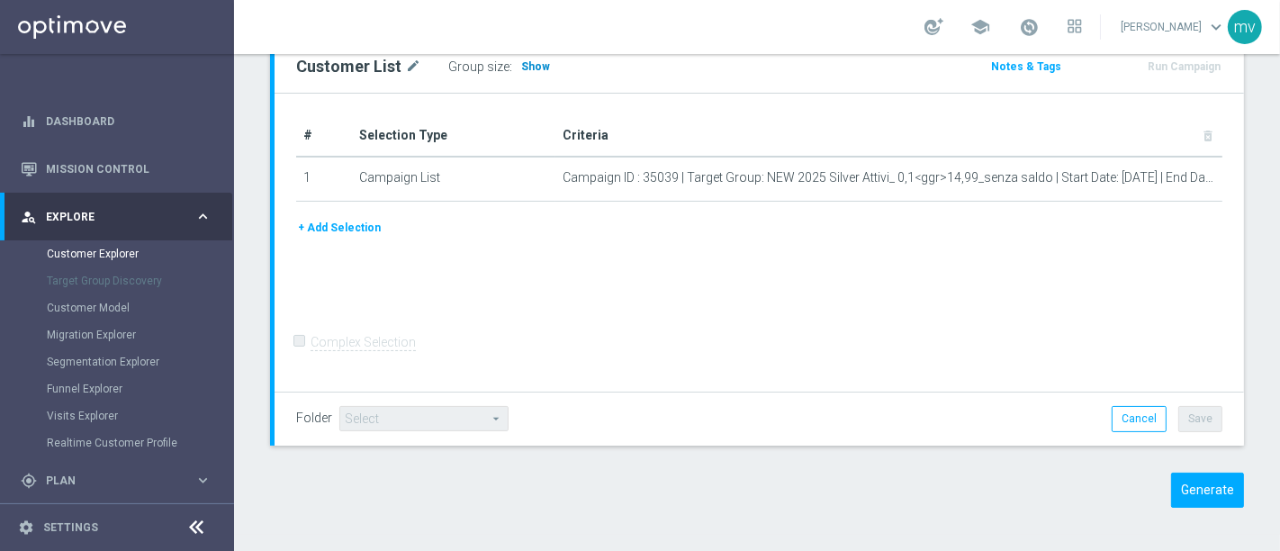
click at [534, 70] on span "Show" at bounding box center [535, 66] width 29 height 13
click at [352, 226] on button "+ Add Selection" at bounding box center [339, 228] width 86 height 20
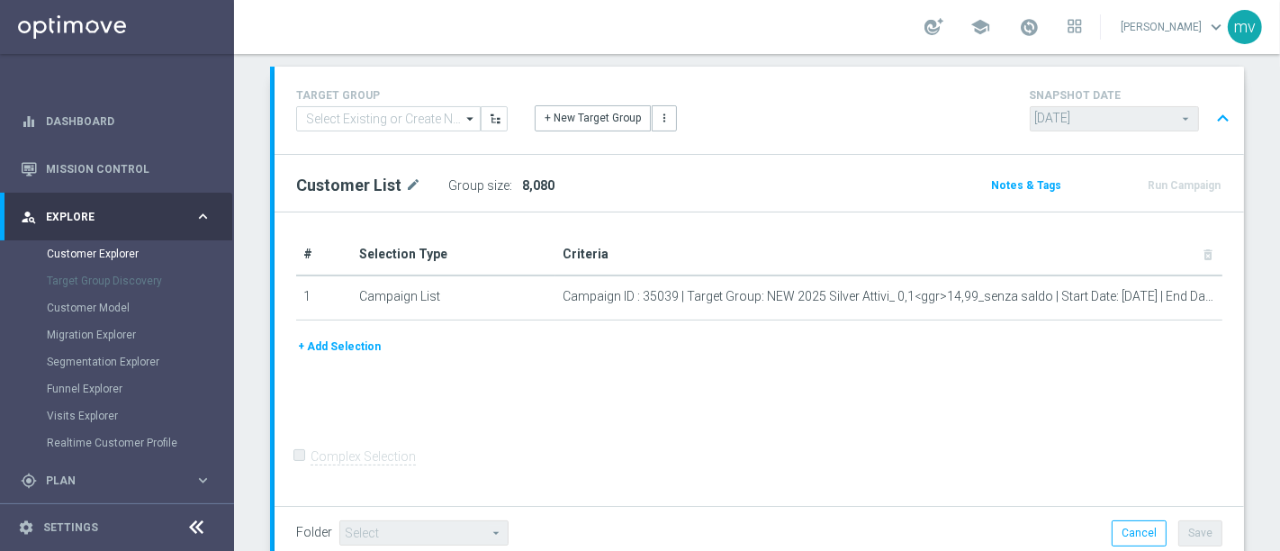
scroll to position [200, 0]
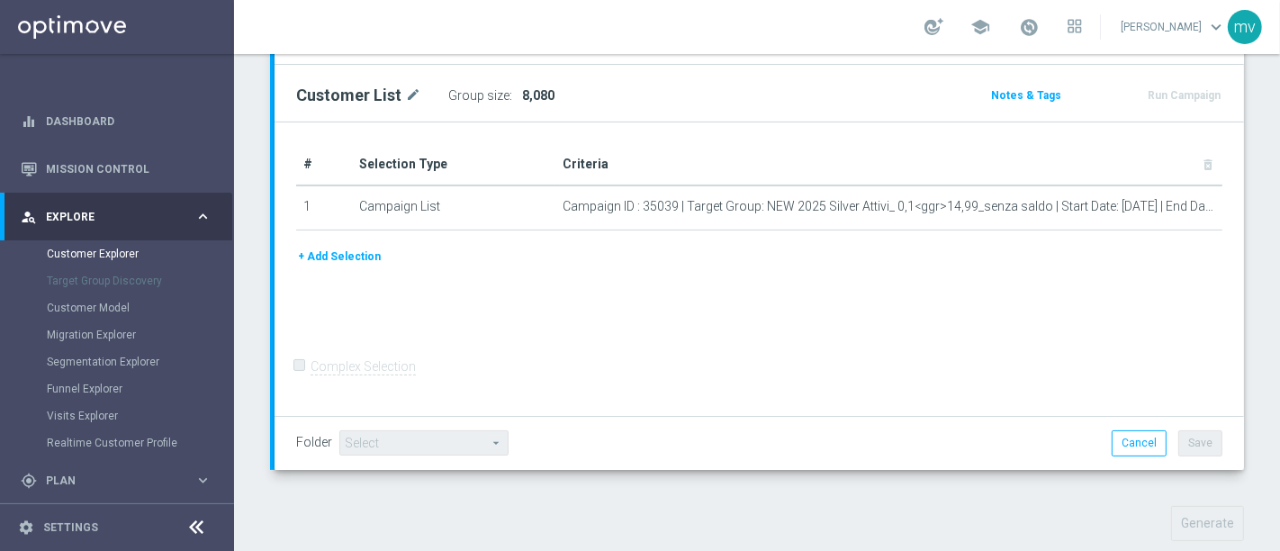
click at [348, 255] on button "+ Add Selection" at bounding box center [339, 257] width 86 height 20
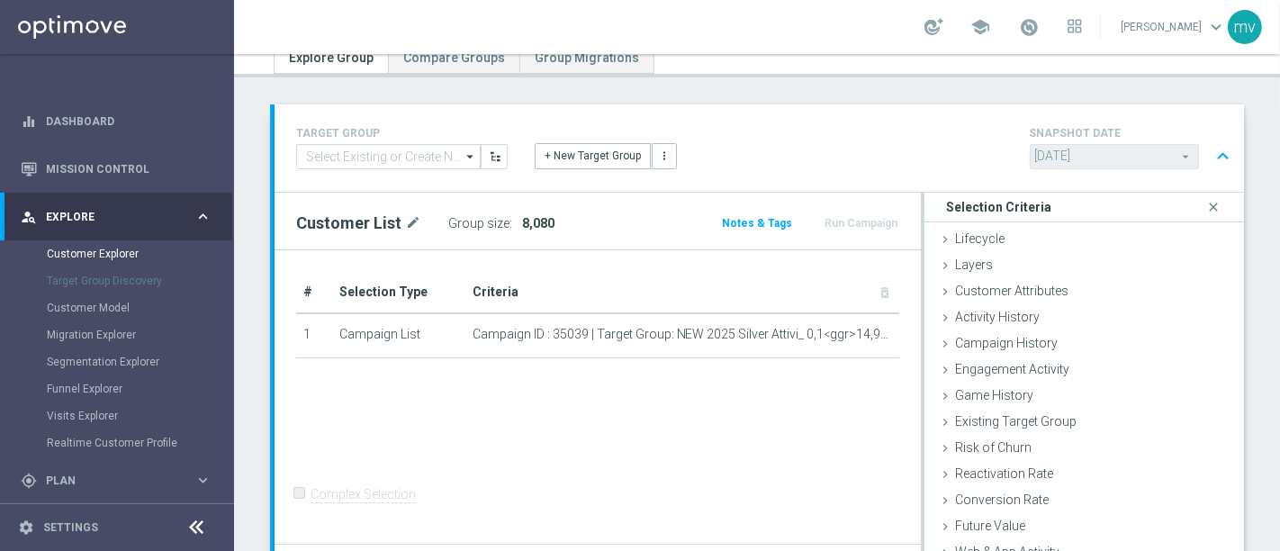
scroll to position [0, 0]
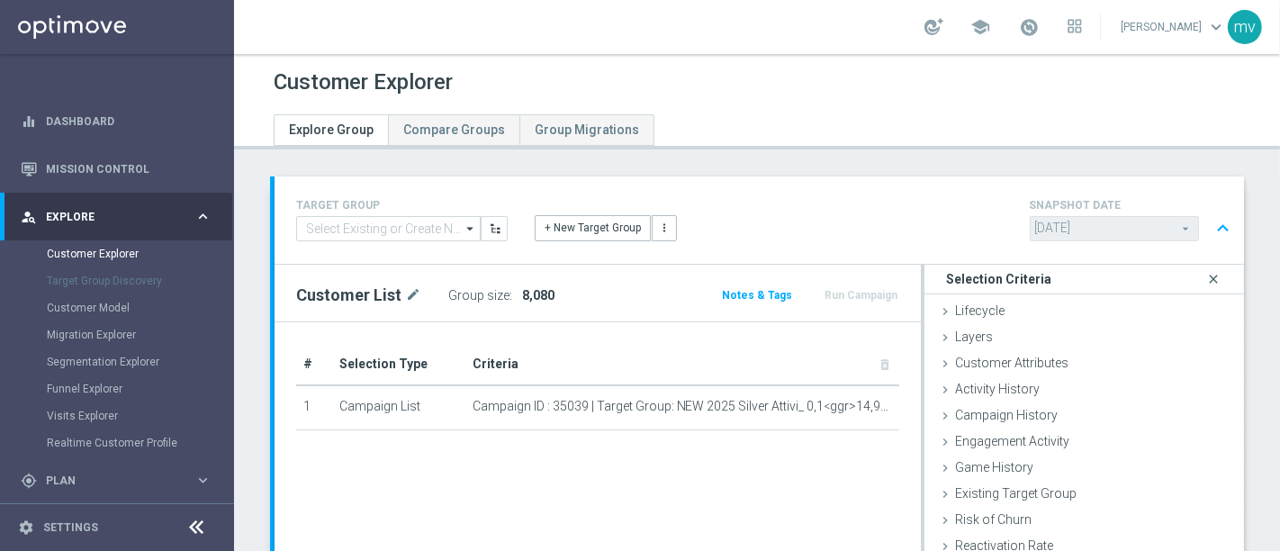
click at [1204, 276] on icon "close" at bounding box center [1213, 279] width 18 height 24
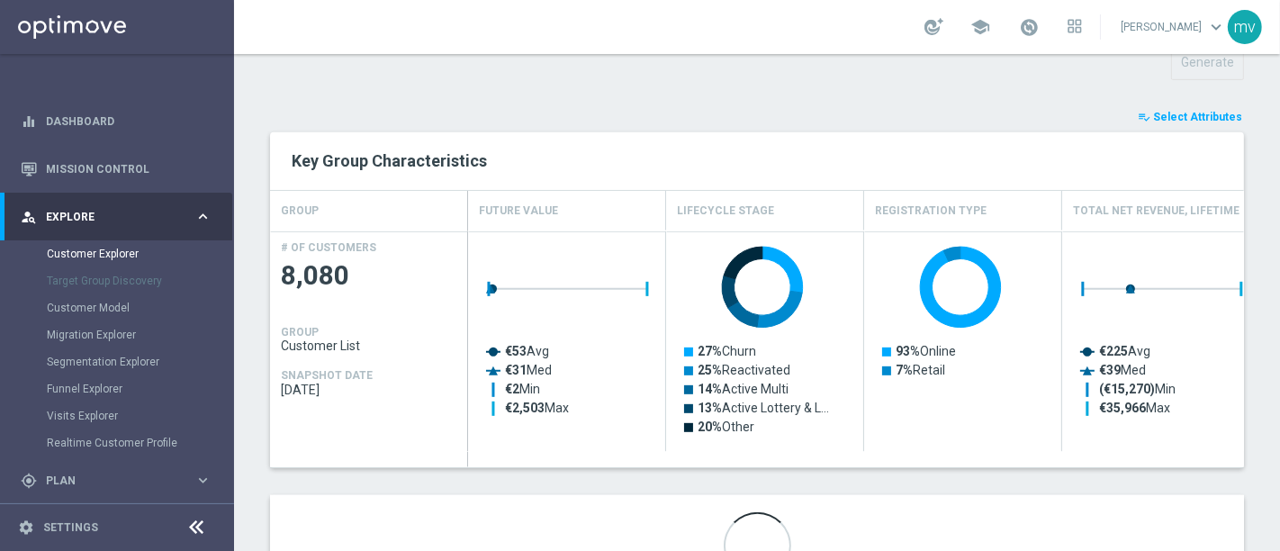
scroll to position [547, 0]
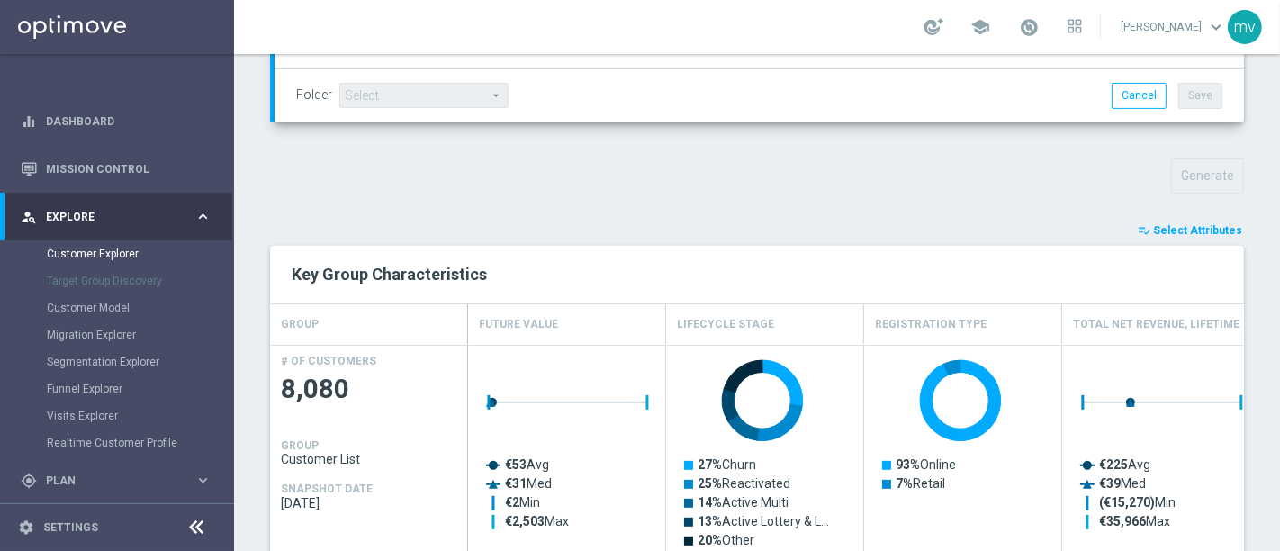
click at [1164, 231] on span "Select Attributes" at bounding box center [1197, 230] width 89 height 13
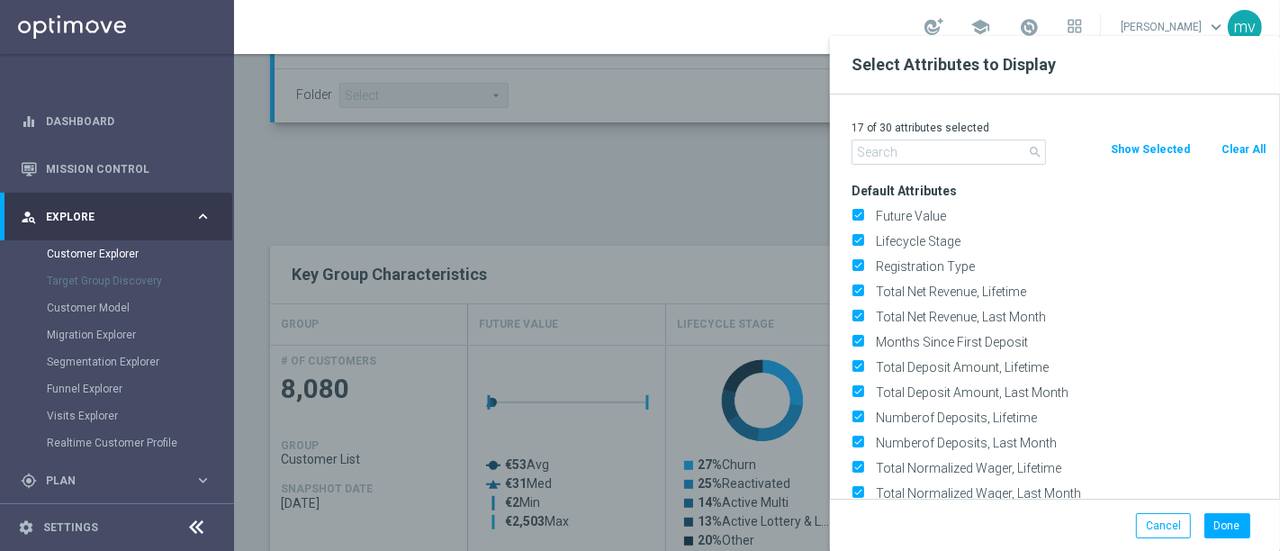
drag, startPoint x: 1244, startPoint y: 145, endPoint x: 975, endPoint y: 194, distance: 273.7
click at [1241, 146] on button "Clear All" at bounding box center [1244, 150] width 48 height 20
checkbox input "false"
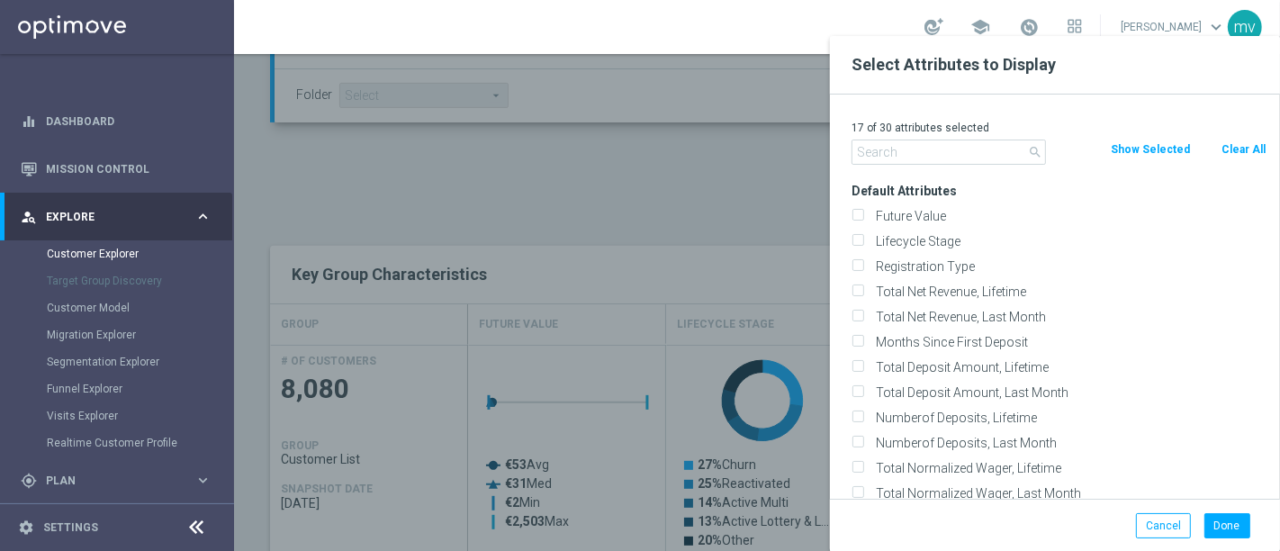
checkbox input "false"
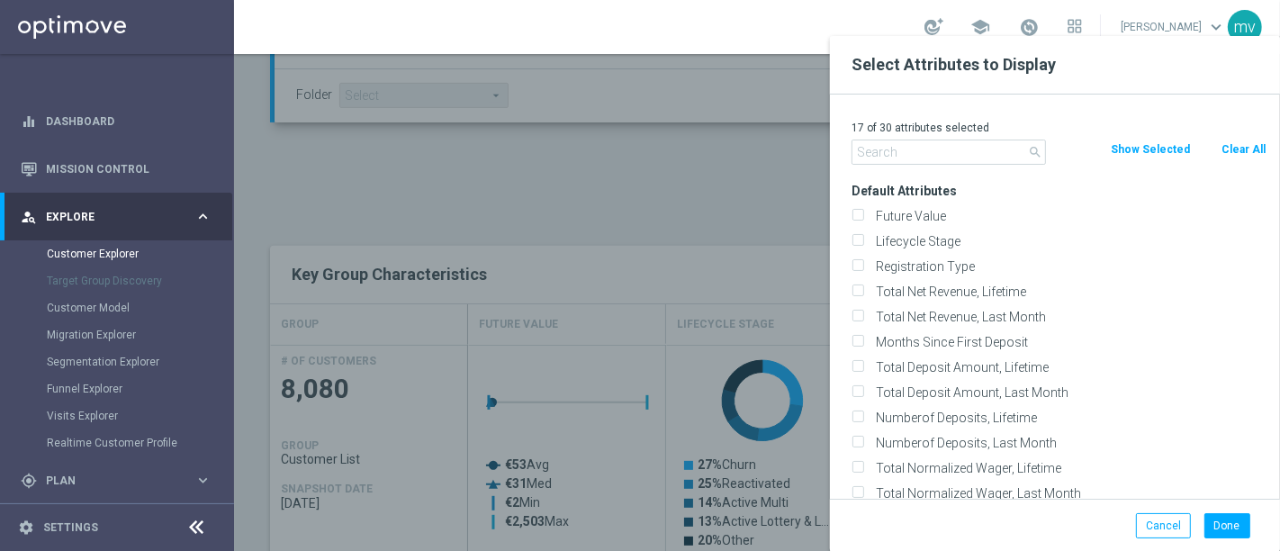
checkbox input "false"
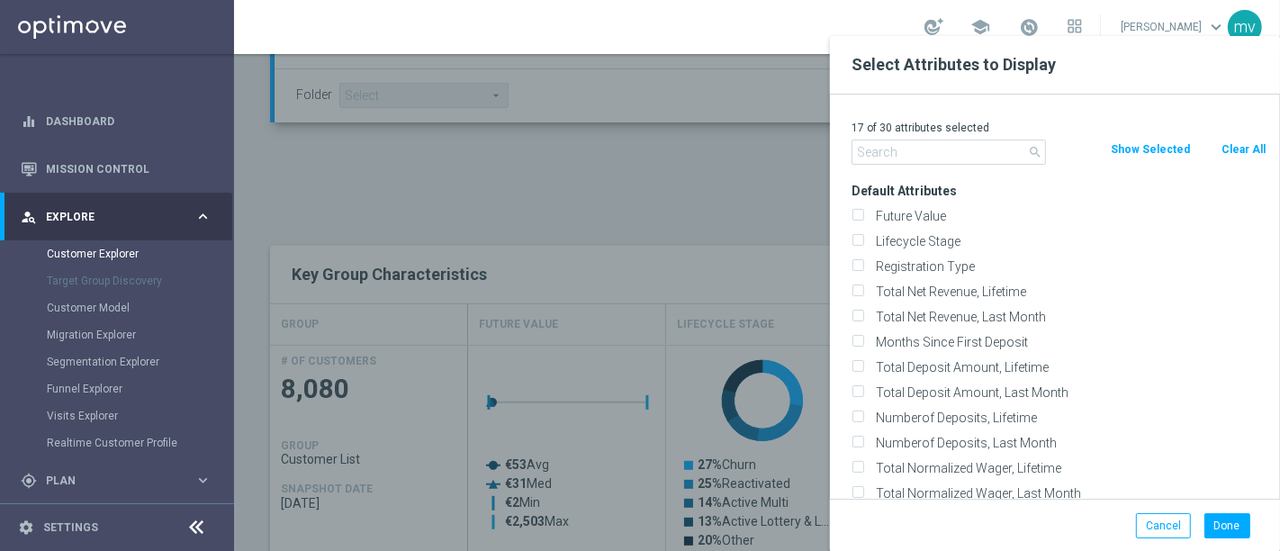
checkbox input "false"
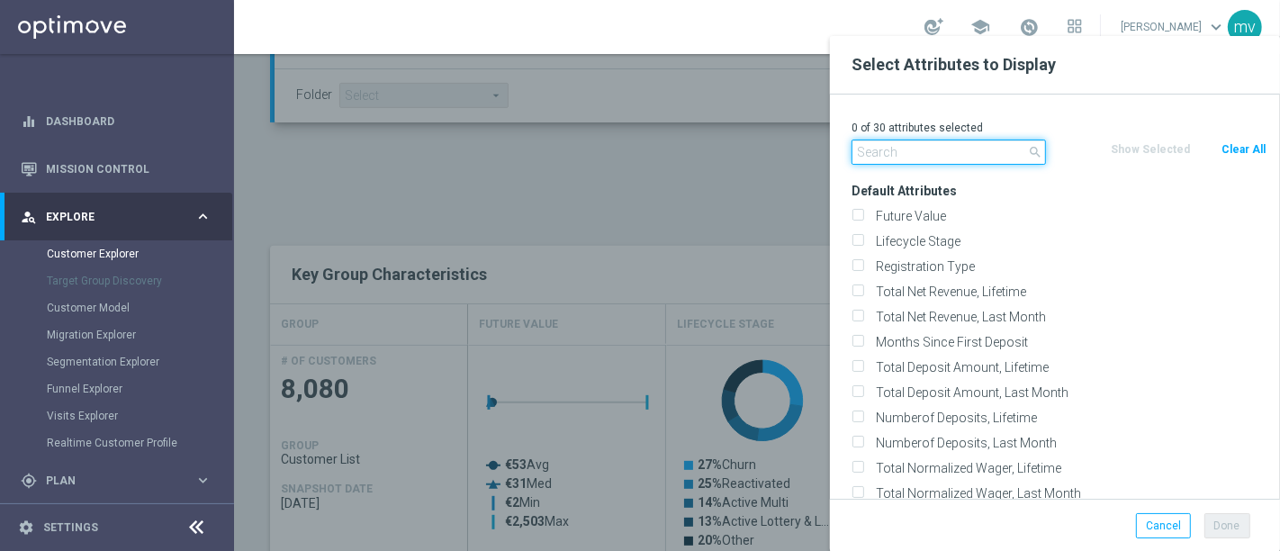
click at [894, 158] on input "text" at bounding box center [949, 152] width 194 height 25
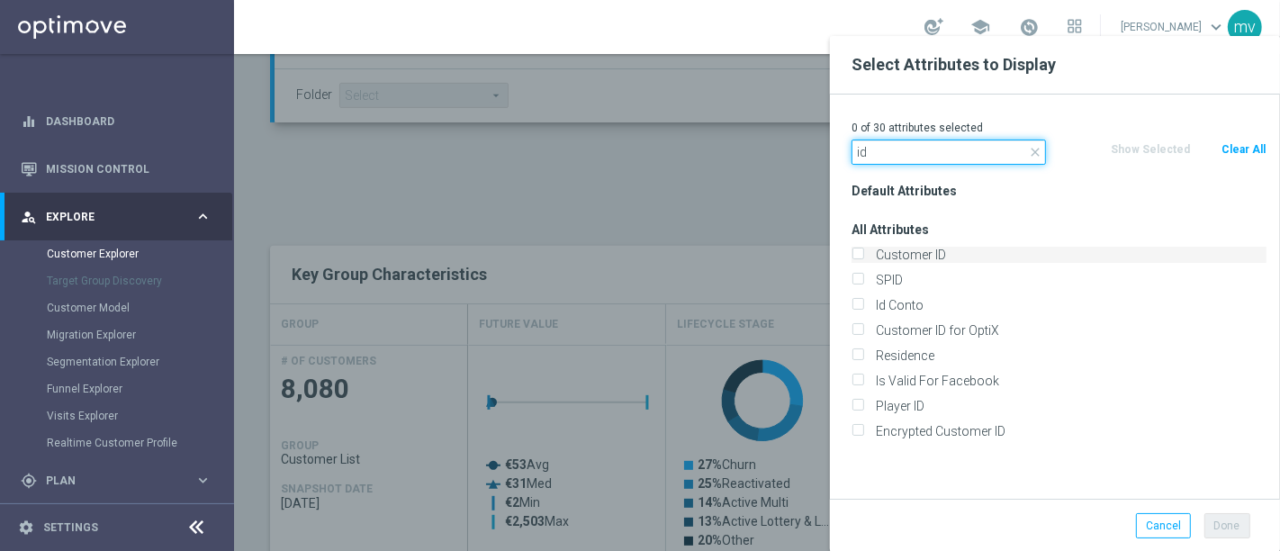
type input "id"
click at [856, 247] on div "Customer ID" at bounding box center [1059, 255] width 415 height 16
drag, startPoint x: 864, startPoint y: 249, endPoint x: 860, endPoint y: 263, distance: 14.2
click at [870, 248] on label "Customer ID" at bounding box center [1068, 255] width 397 height 16
click at [863, 251] on input "Customer ID" at bounding box center [858, 257] width 12 height 12
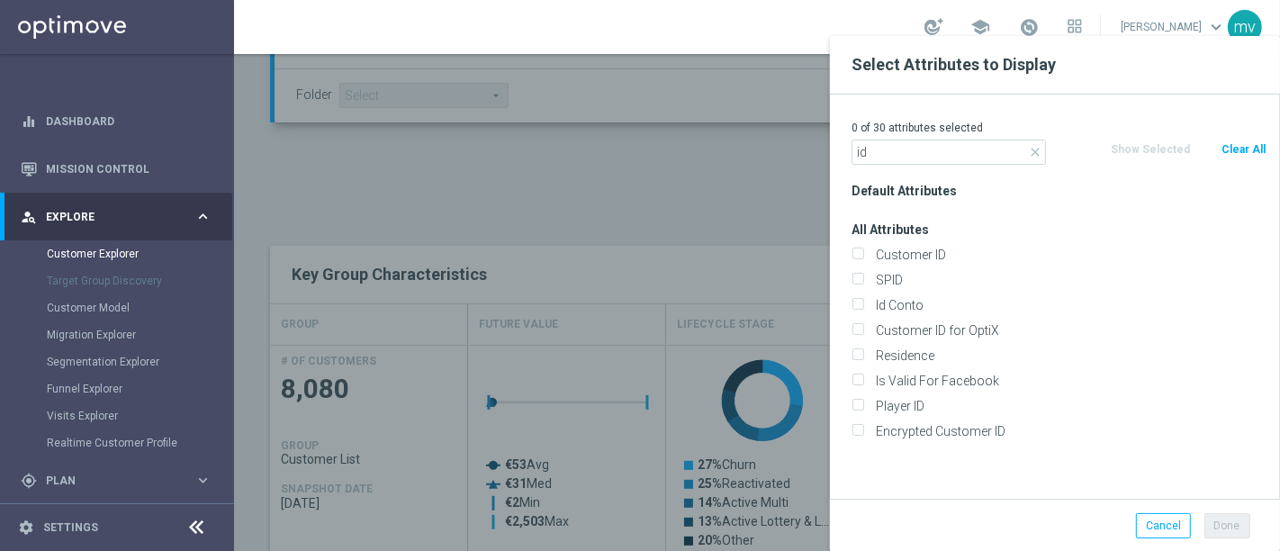
checkbox input "true"
click at [856, 302] on input "Id Conto" at bounding box center [858, 308] width 12 height 12
checkbox input "true"
click at [1241, 519] on button "Done" at bounding box center [1227, 525] width 46 height 25
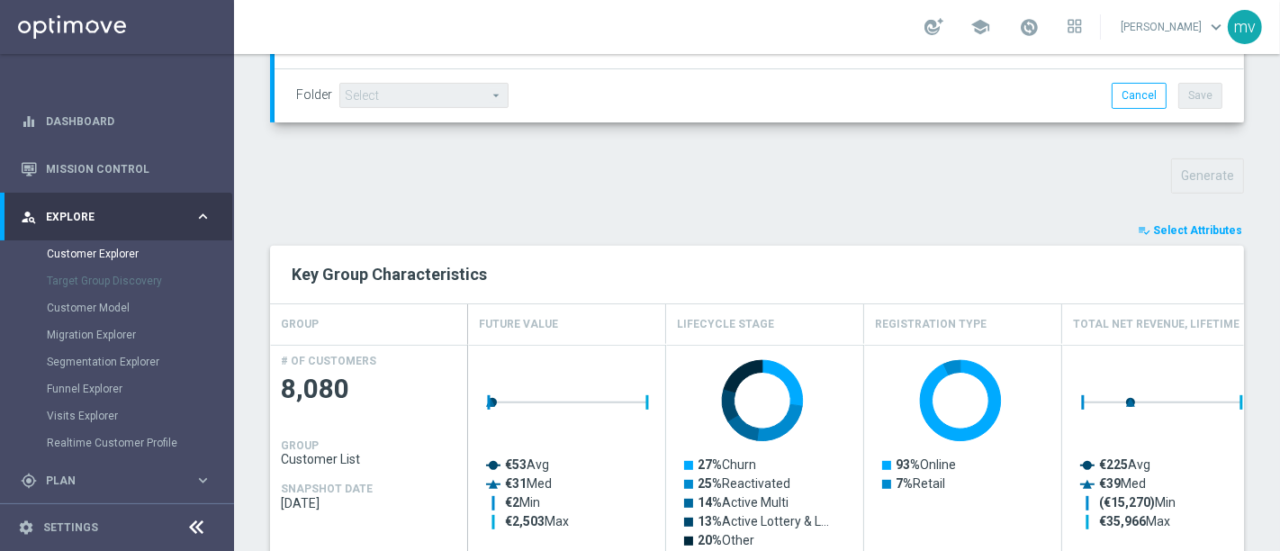
type input "Search"
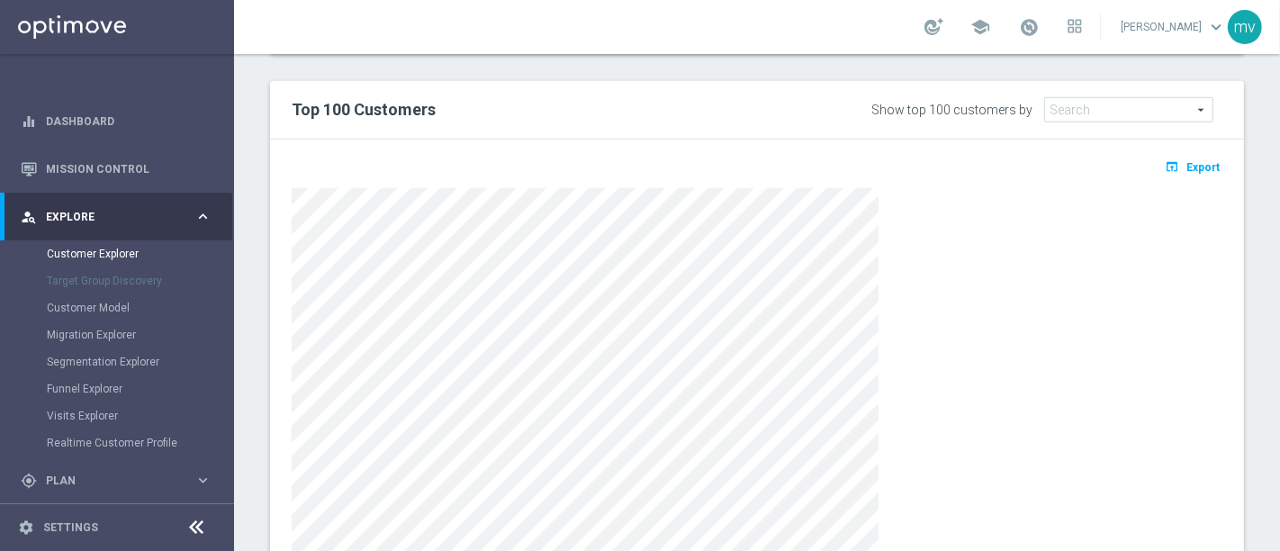
scroll to position [1028, 0]
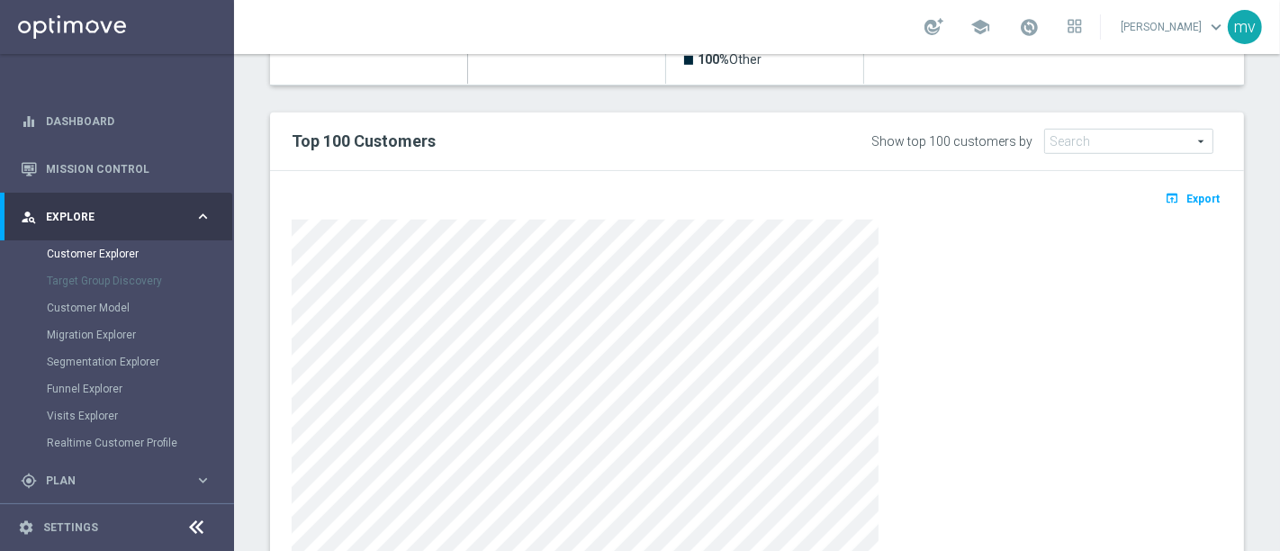
click at [1190, 193] on span "Export" at bounding box center [1202, 199] width 33 height 13
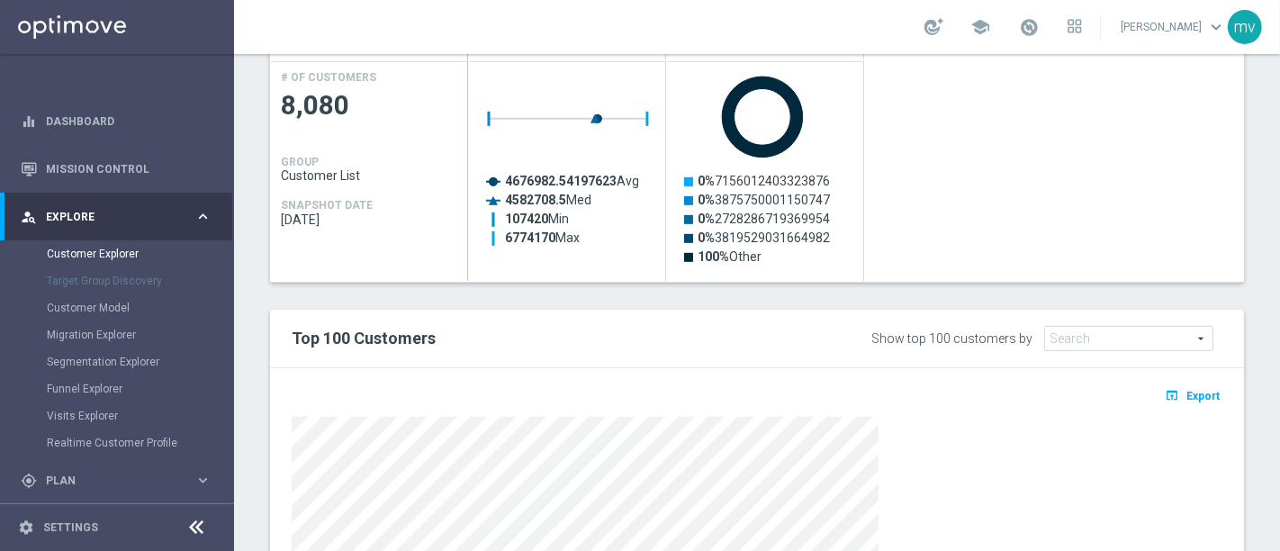
scroll to position [828, 0]
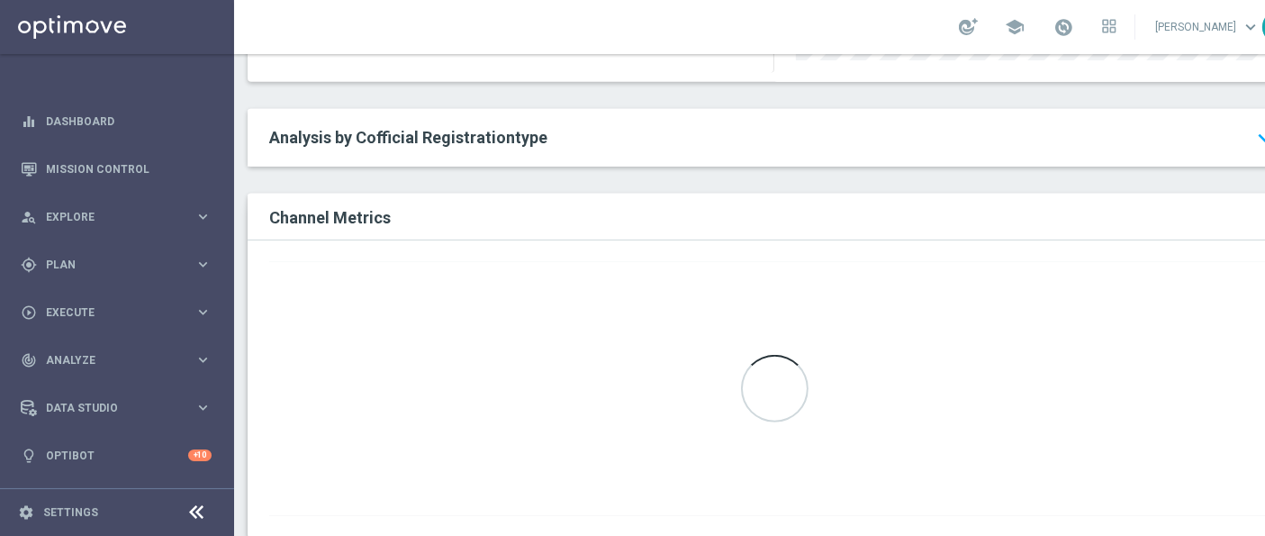
scroll to position [934, 0]
